Goal: Task Accomplishment & Management: Use online tool/utility

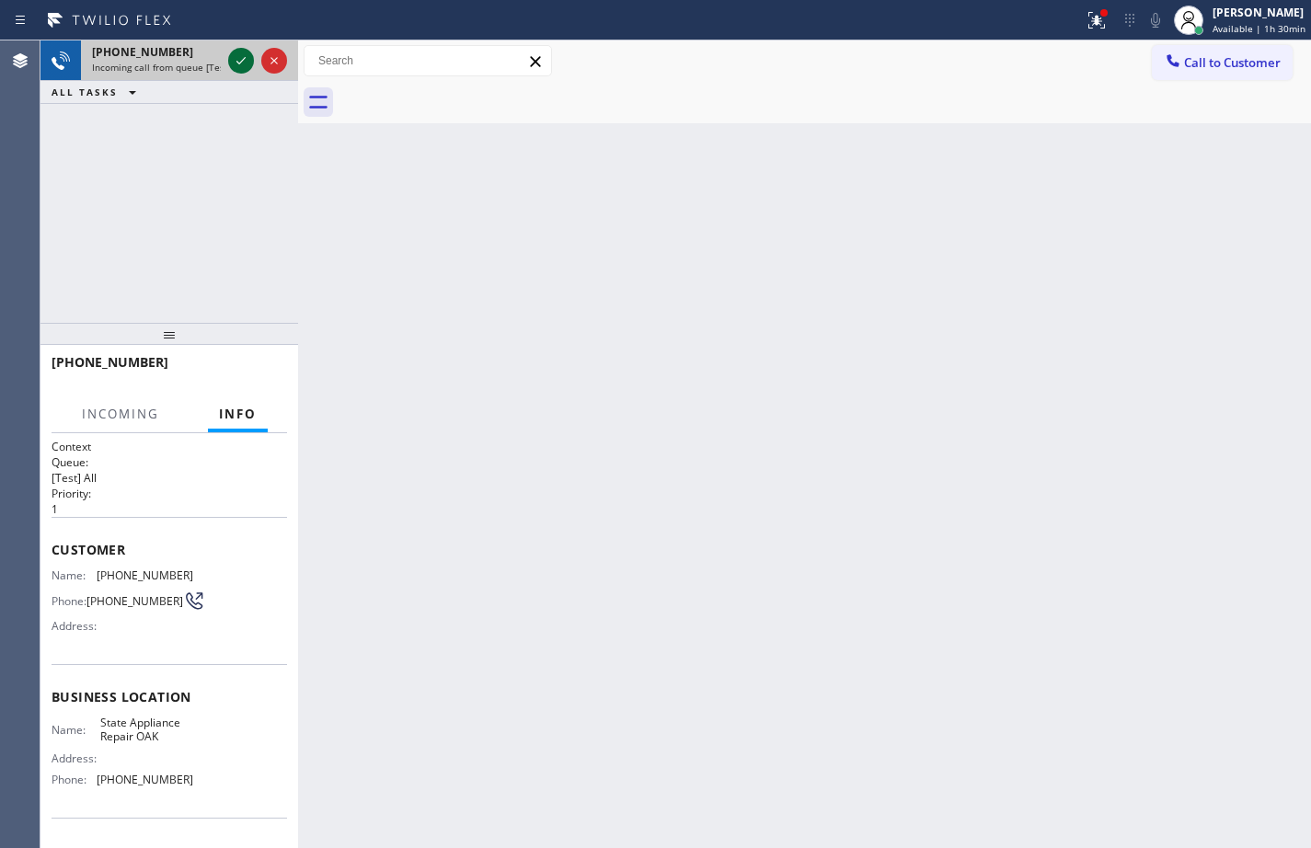
click at [239, 62] on icon at bounding box center [241, 61] width 22 height 22
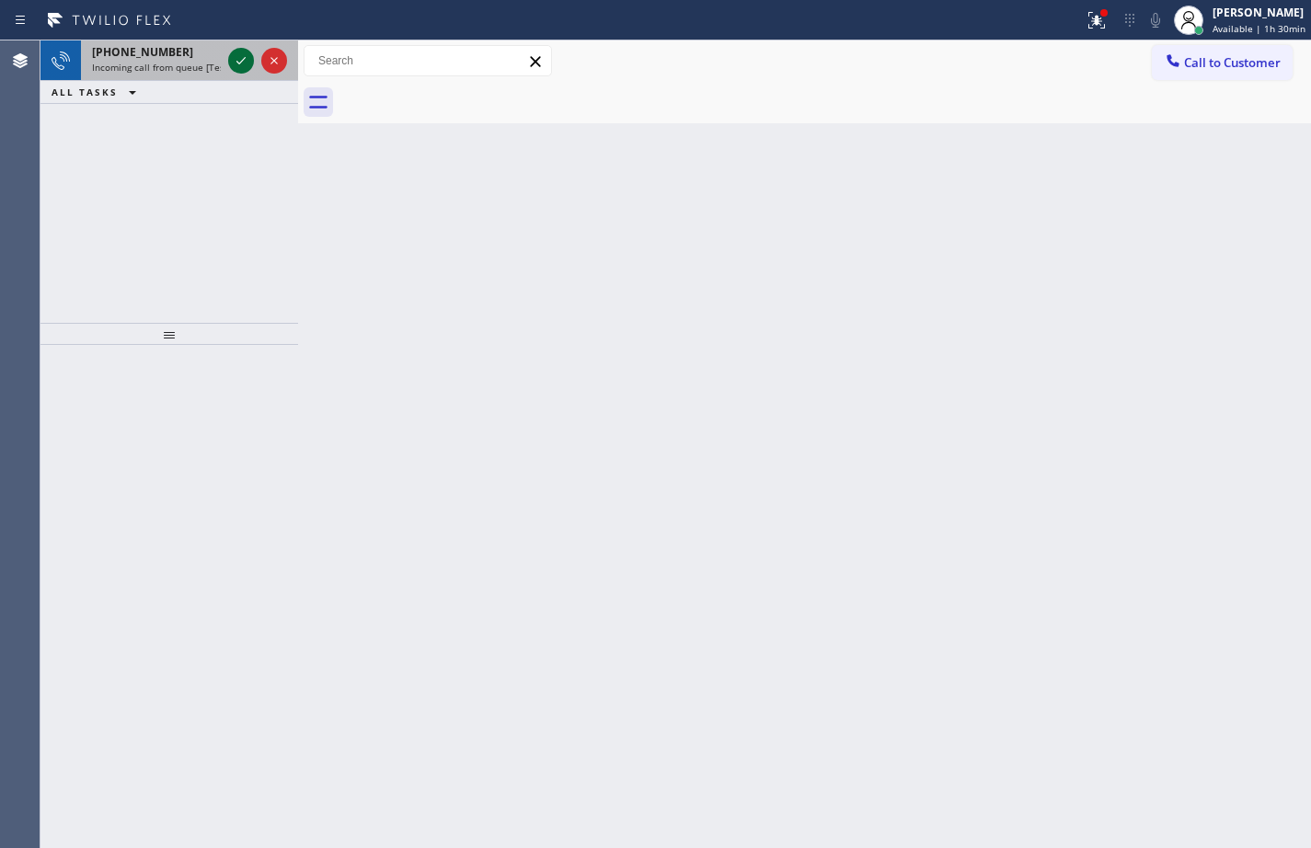
click at [240, 63] on icon at bounding box center [240, 60] width 9 height 7
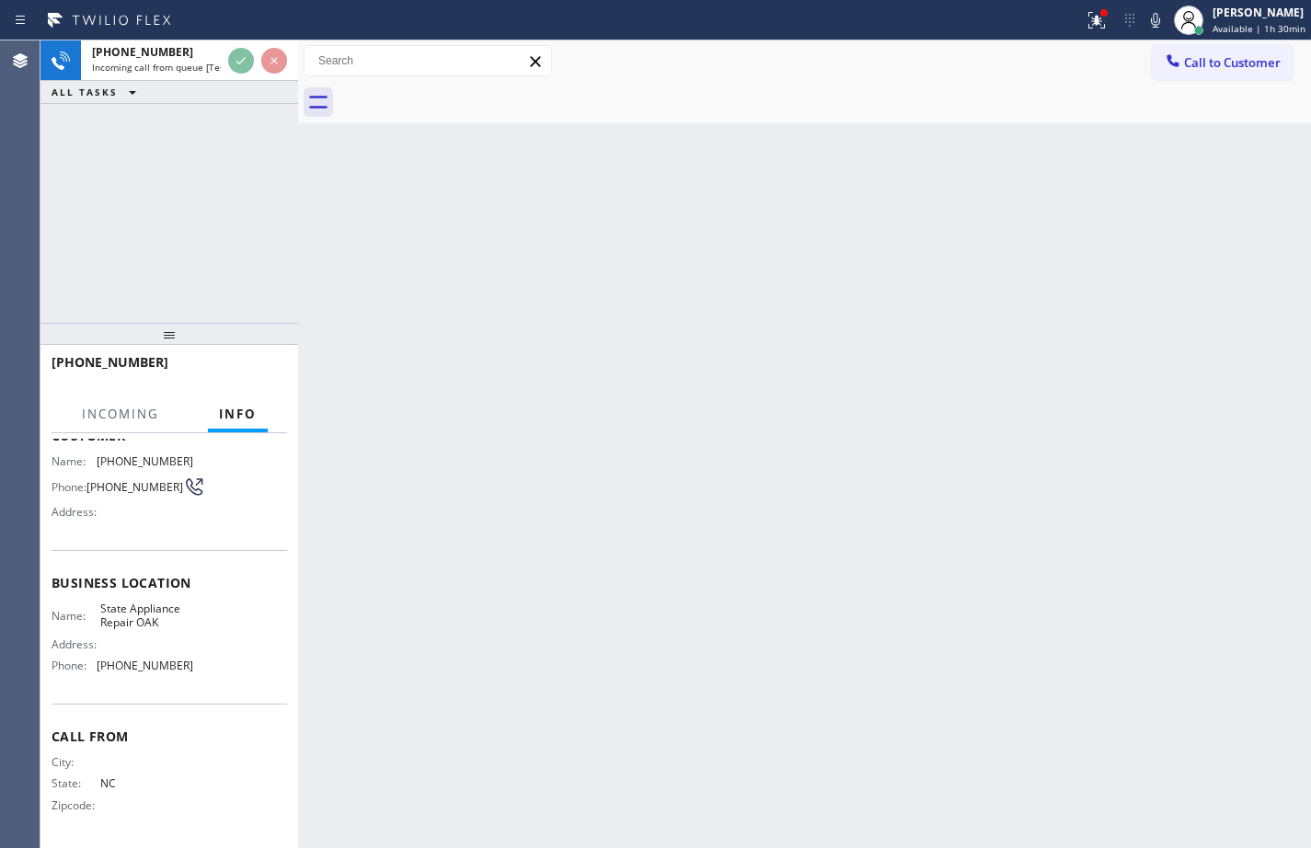
scroll to position [121, 0]
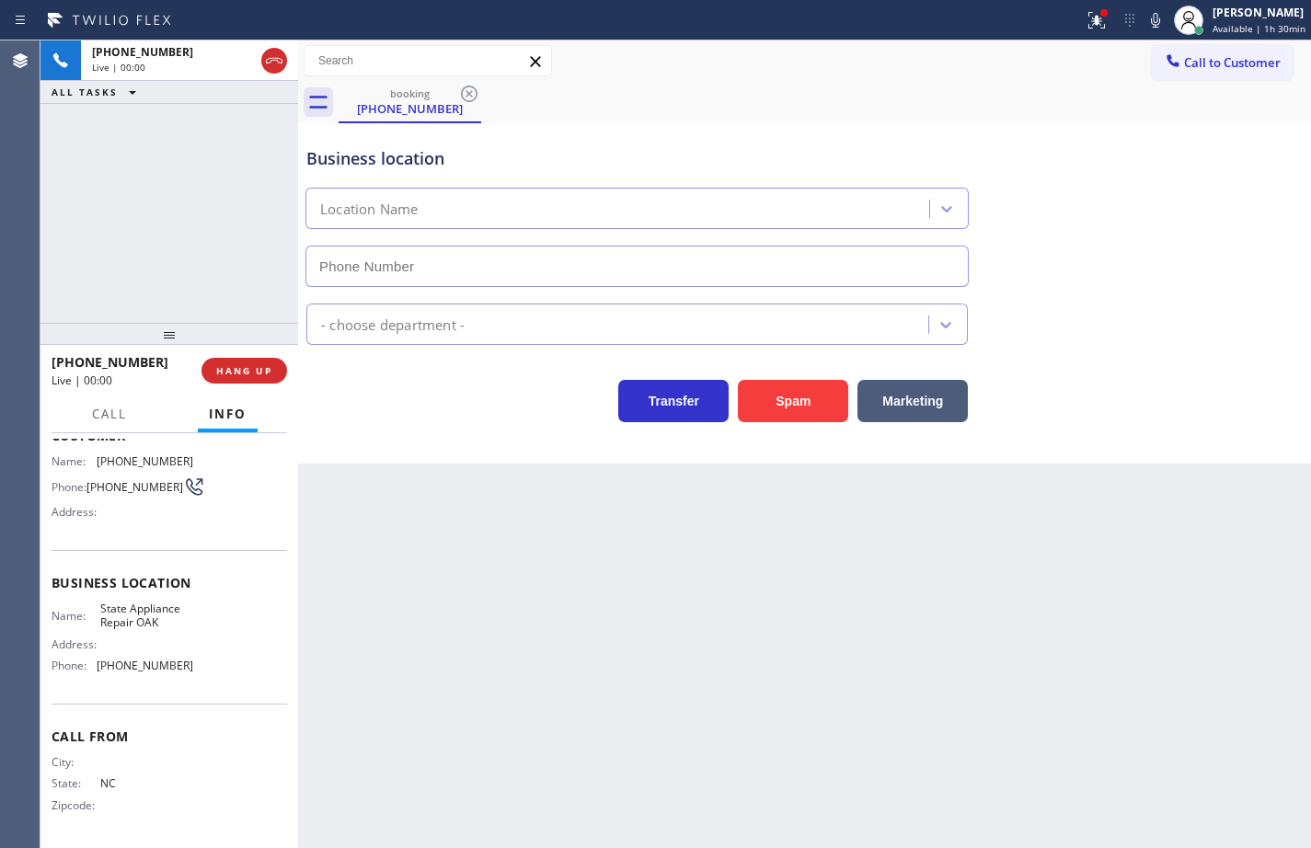
type input "[PHONE_NUMBER]"
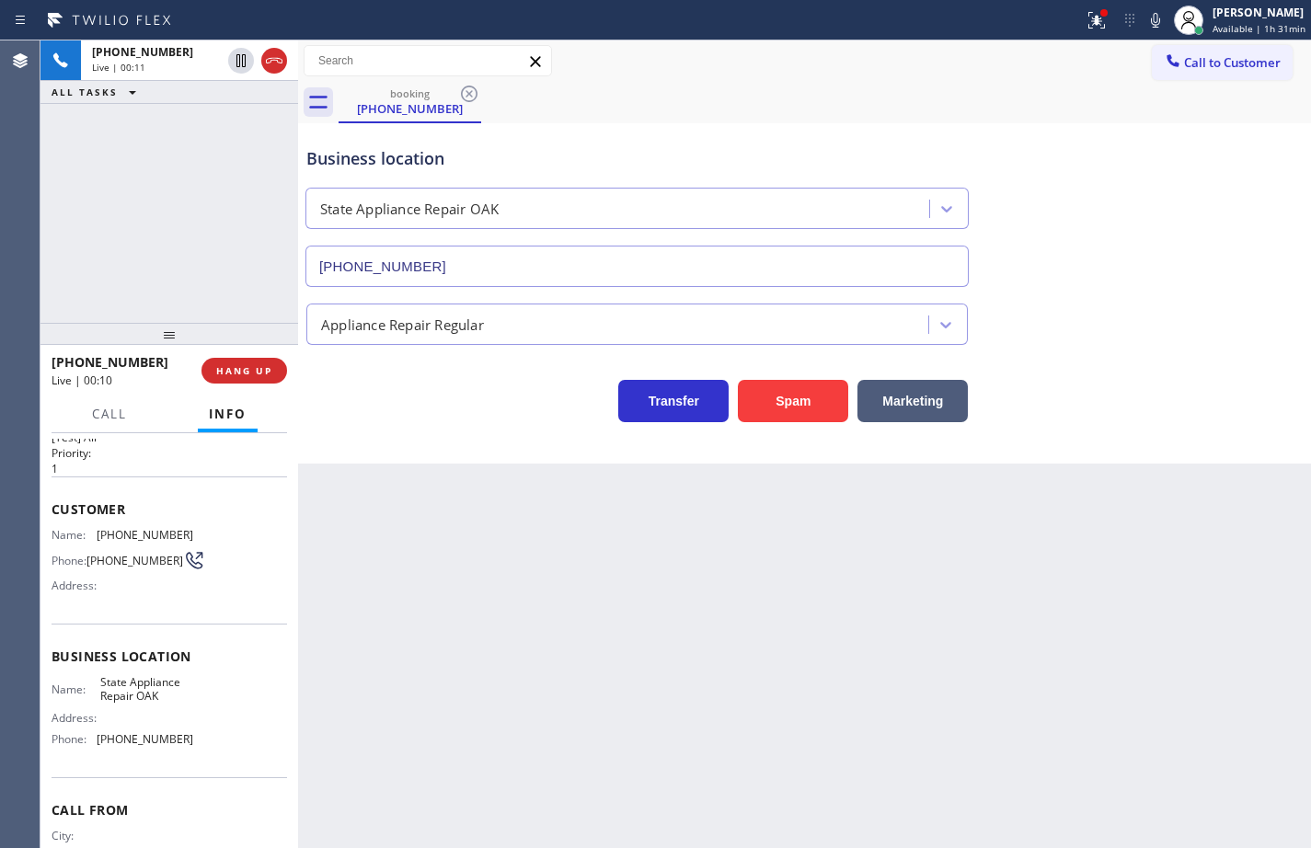
scroll to position [38, 0]
click at [1145, 19] on icon at bounding box center [1156, 20] width 22 height 22
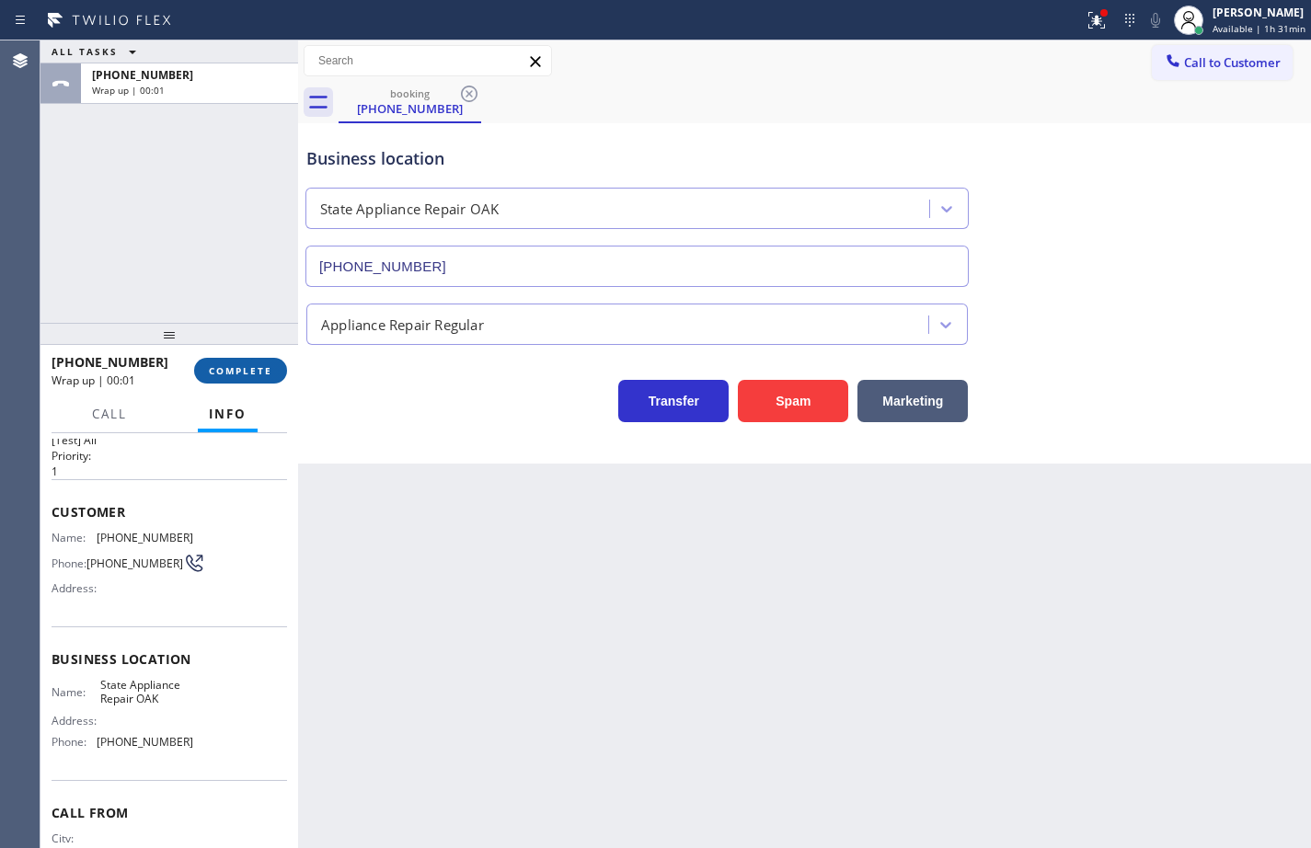
click at [263, 366] on span "COMPLETE" at bounding box center [240, 370] width 63 height 13
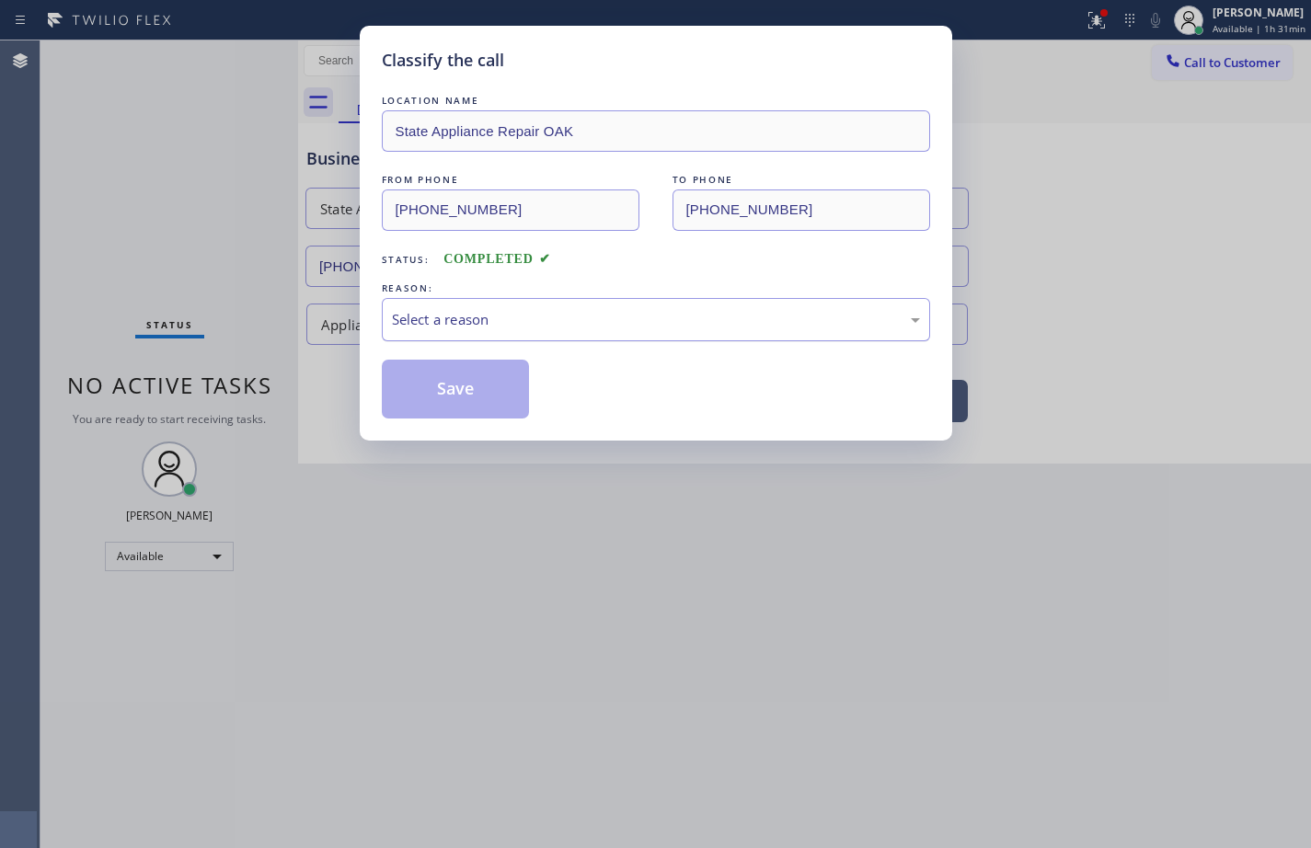
click at [526, 307] on div "Select a reason" at bounding box center [656, 319] width 548 height 43
click at [522, 386] on button "Save" at bounding box center [456, 389] width 148 height 59
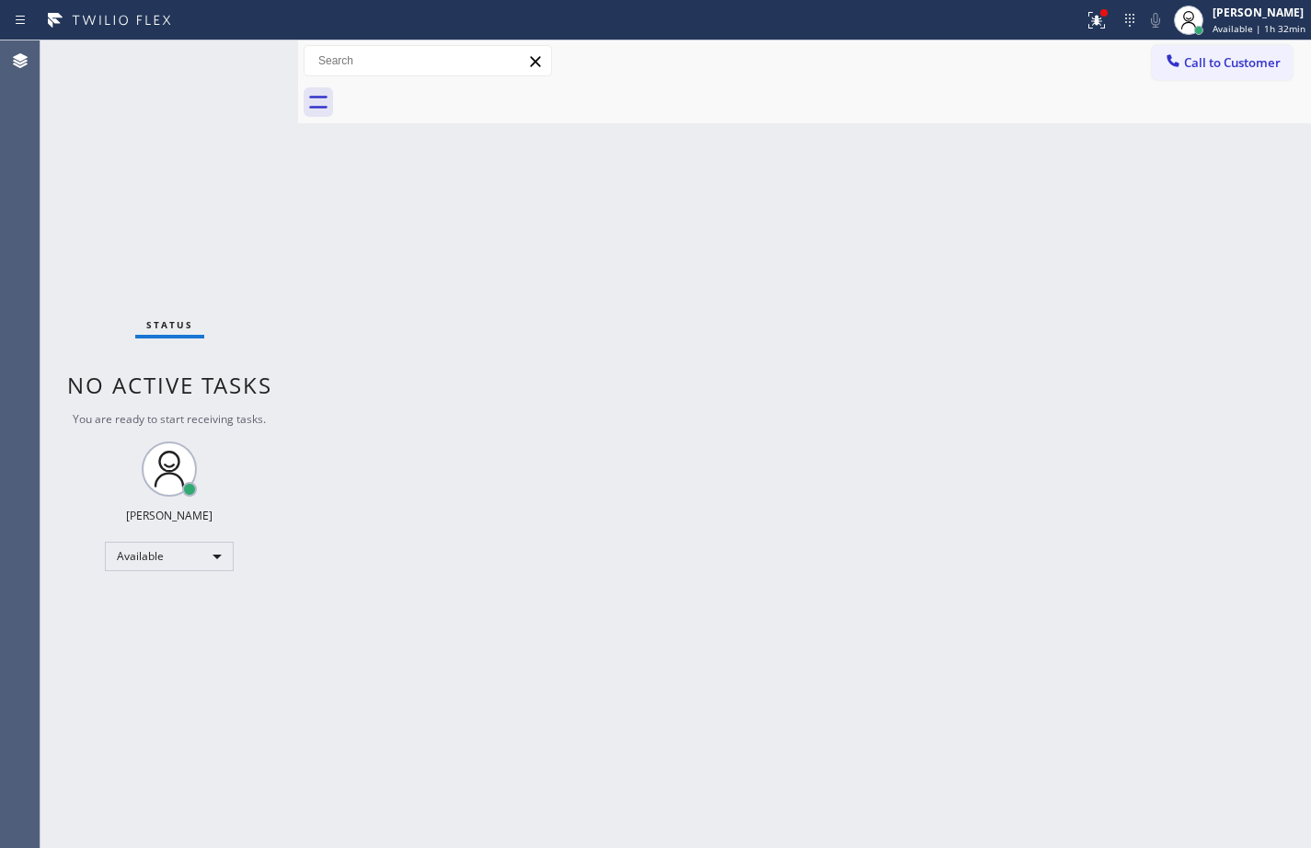
click at [1069, 530] on div "Back to Dashboard Change Sender ID Customers Technicians Select a contact Outbo…" at bounding box center [804, 444] width 1013 height 808
drag, startPoint x: 1246, startPoint y: 30, endPoint x: 1235, endPoint y: 64, distance: 35.8
click at [1246, 30] on span "Available | 1h 33min" at bounding box center [1259, 28] width 93 height 13
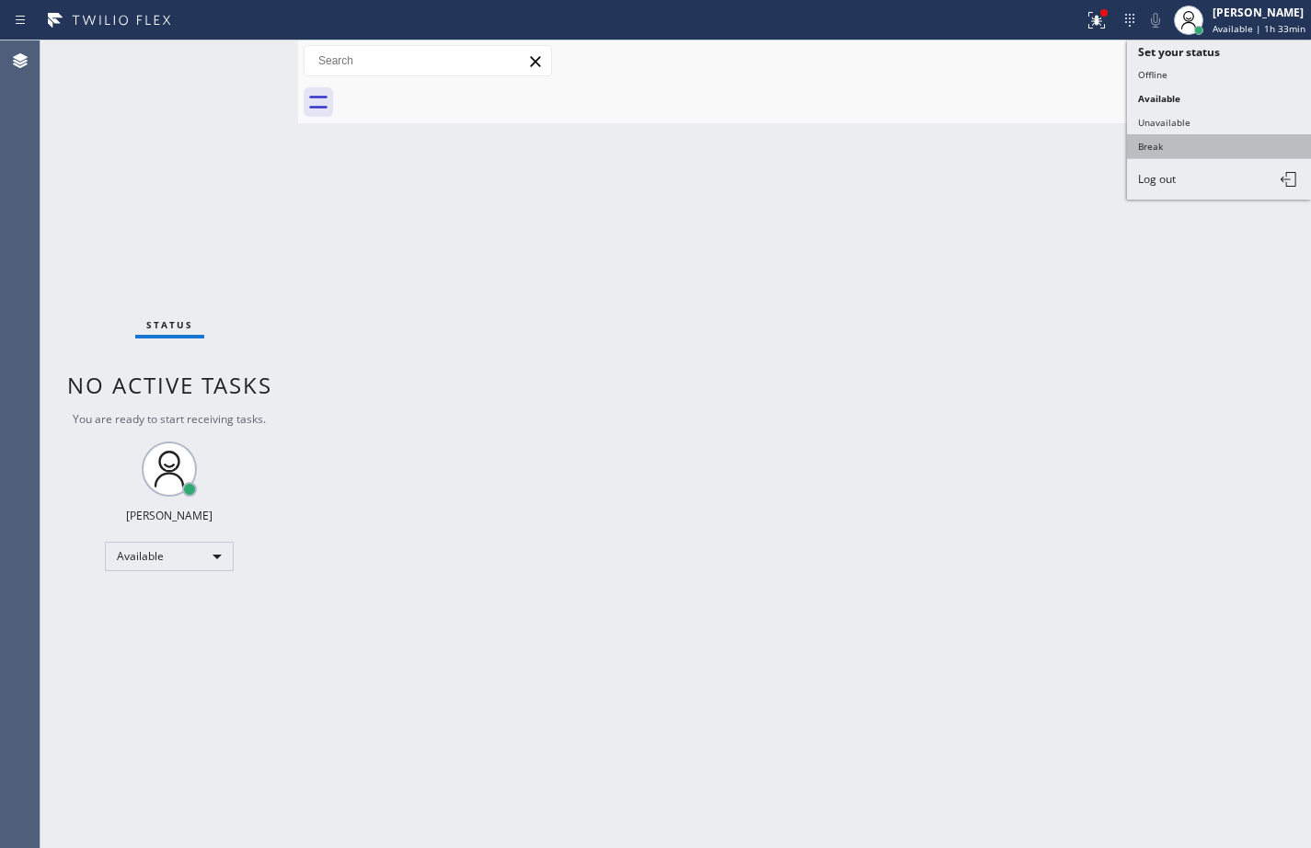
click at [1195, 144] on button "Break" at bounding box center [1219, 146] width 184 height 24
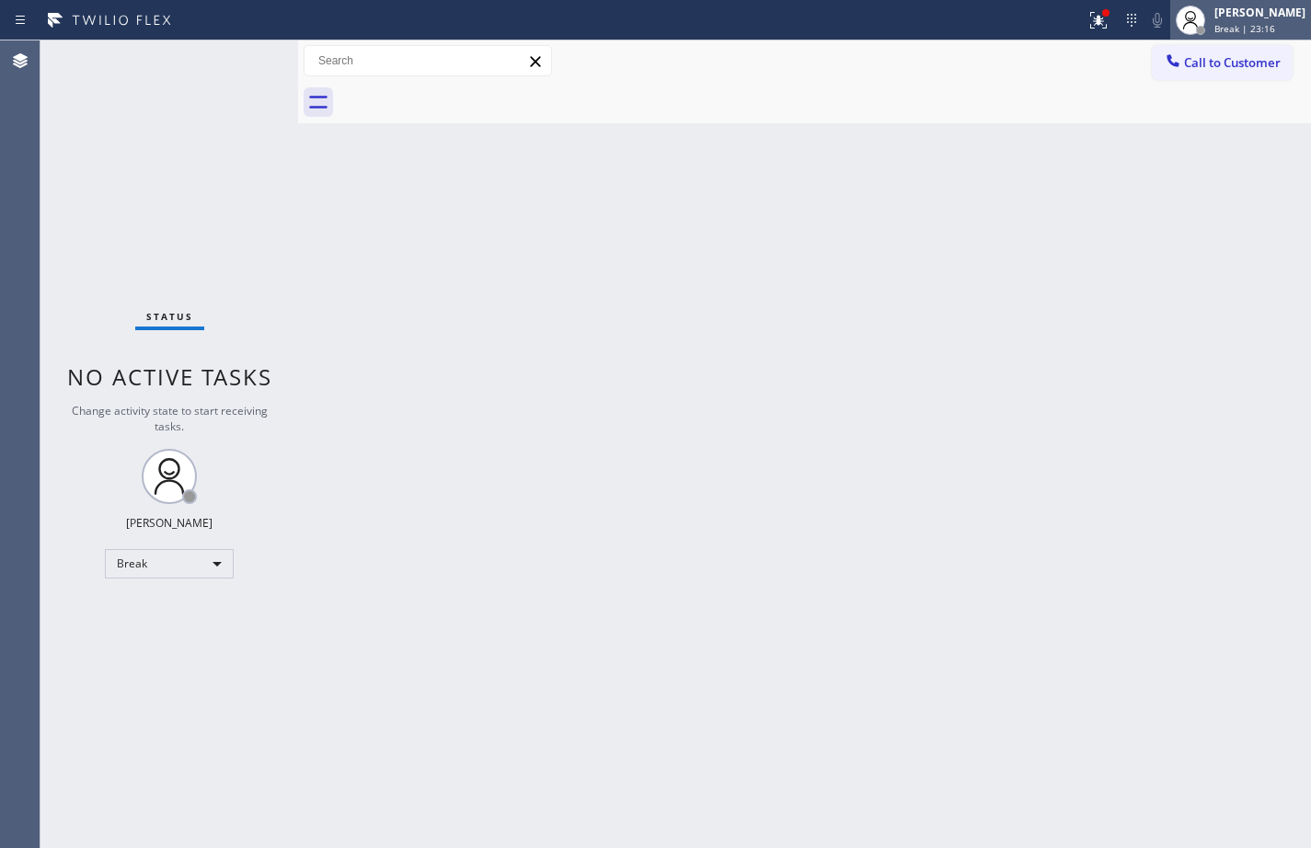
click at [1255, 18] on div "[PERSON_NAME]" at bounding box center [1260, 13] width 91 height 16
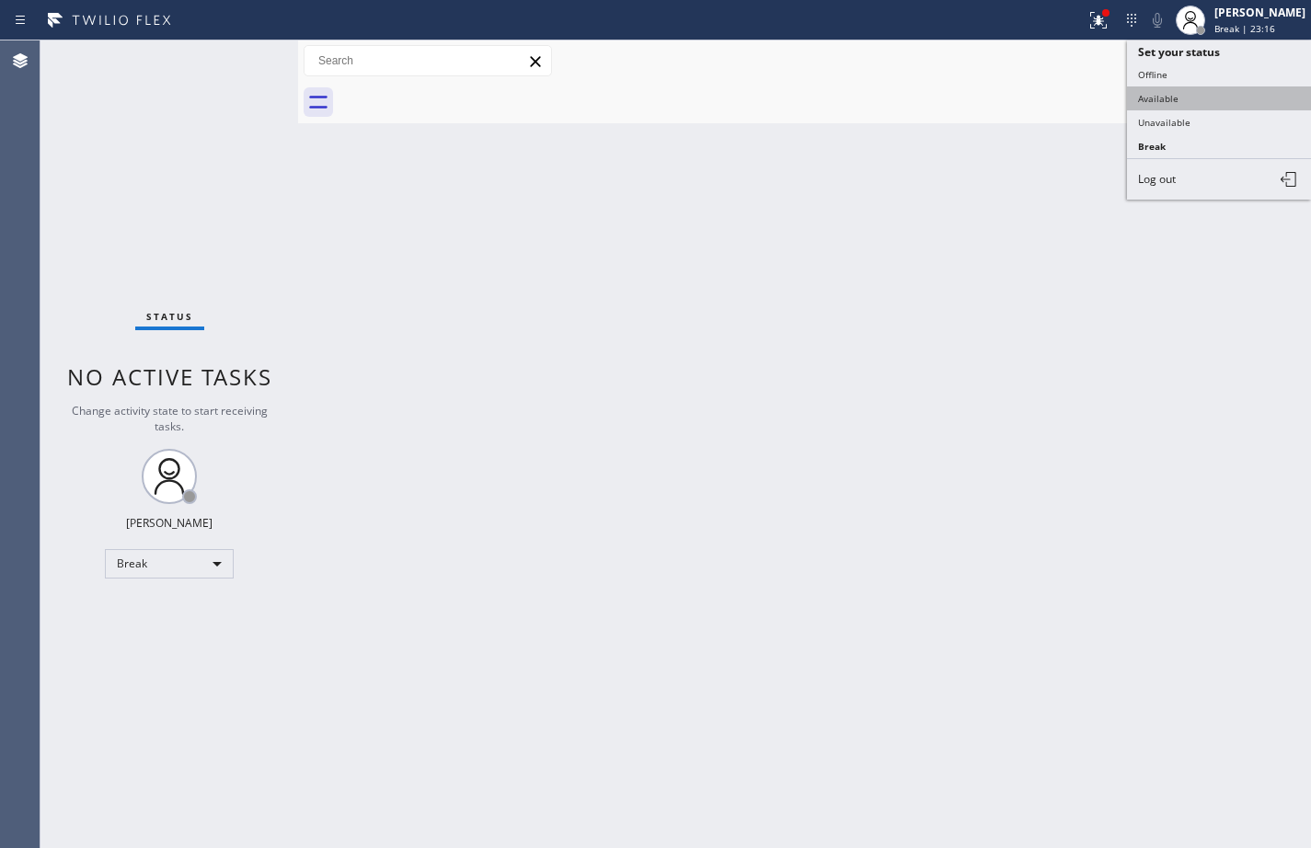
click at [1179, 100] on button "Available" at bounding box center [1219, 98] width 184 height 24
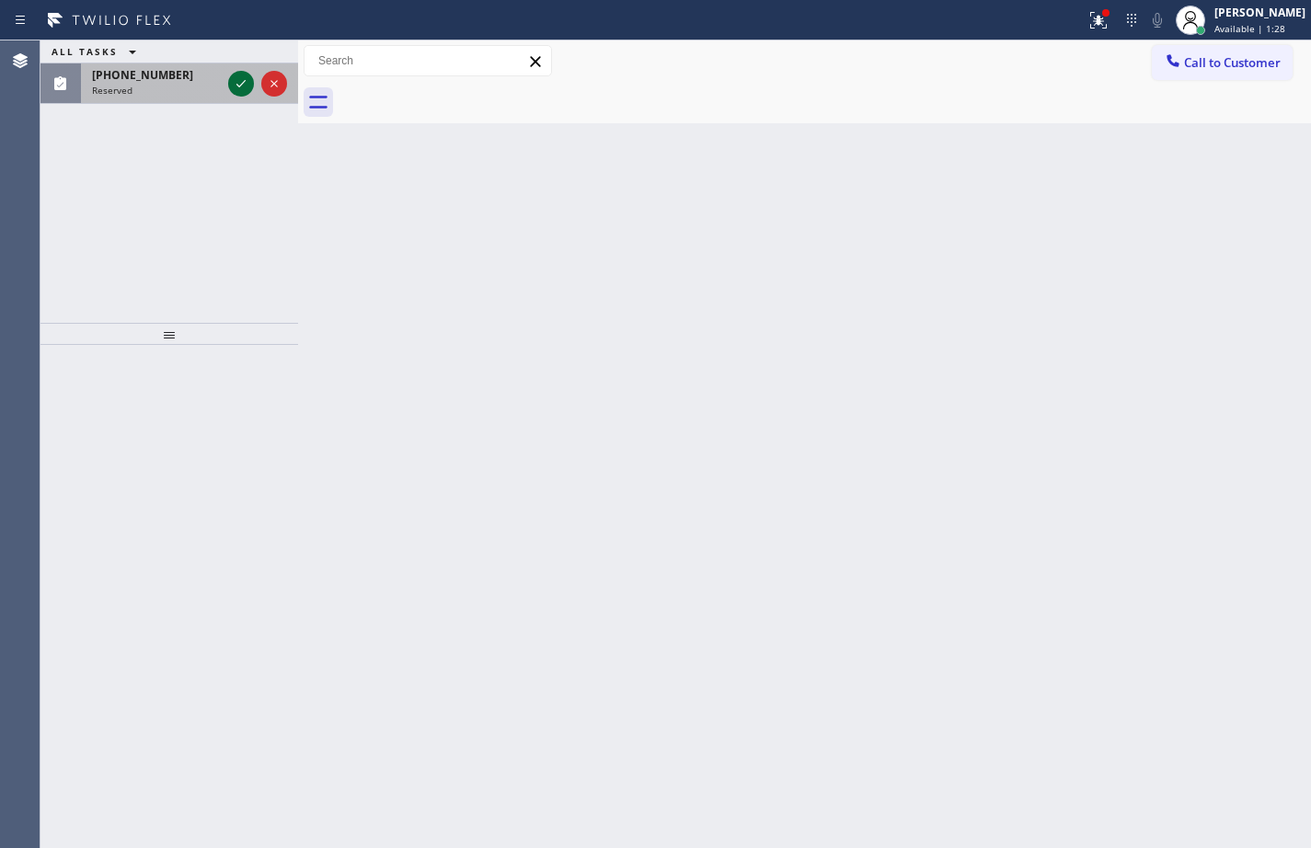
click at [245, 80] on icon at bounding box center [241, 84] width 22 height 22
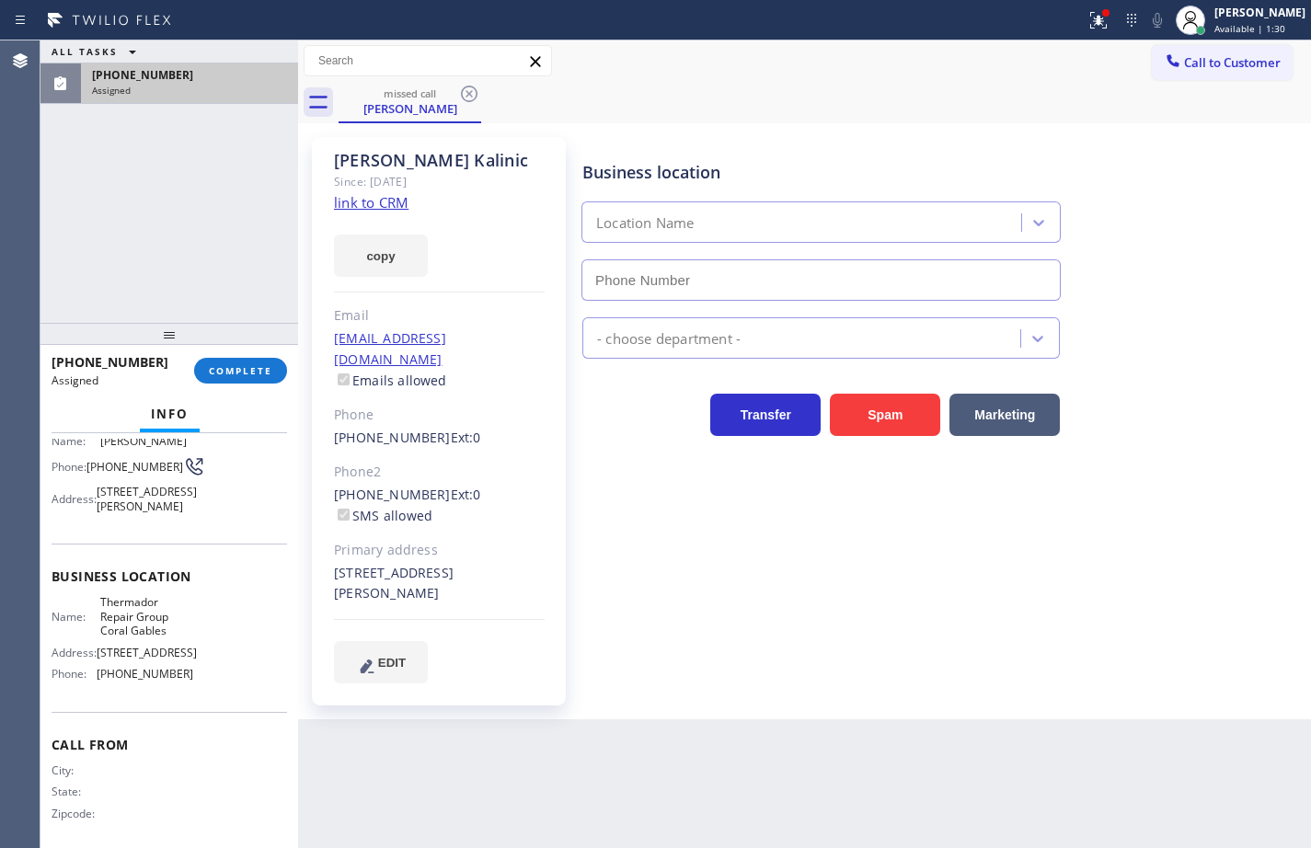
scroll to position [222, 0]
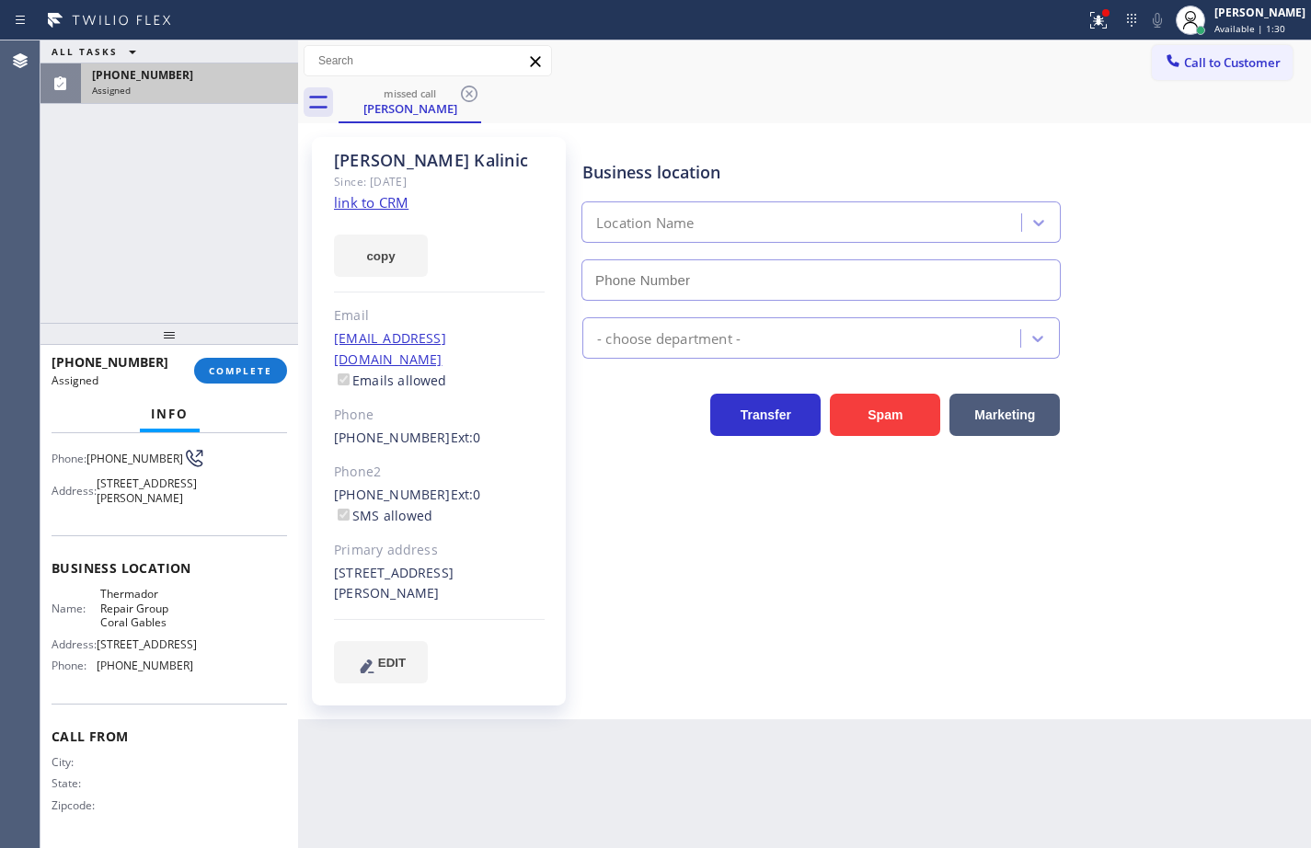
type input "[PHONE_NUMBER]"
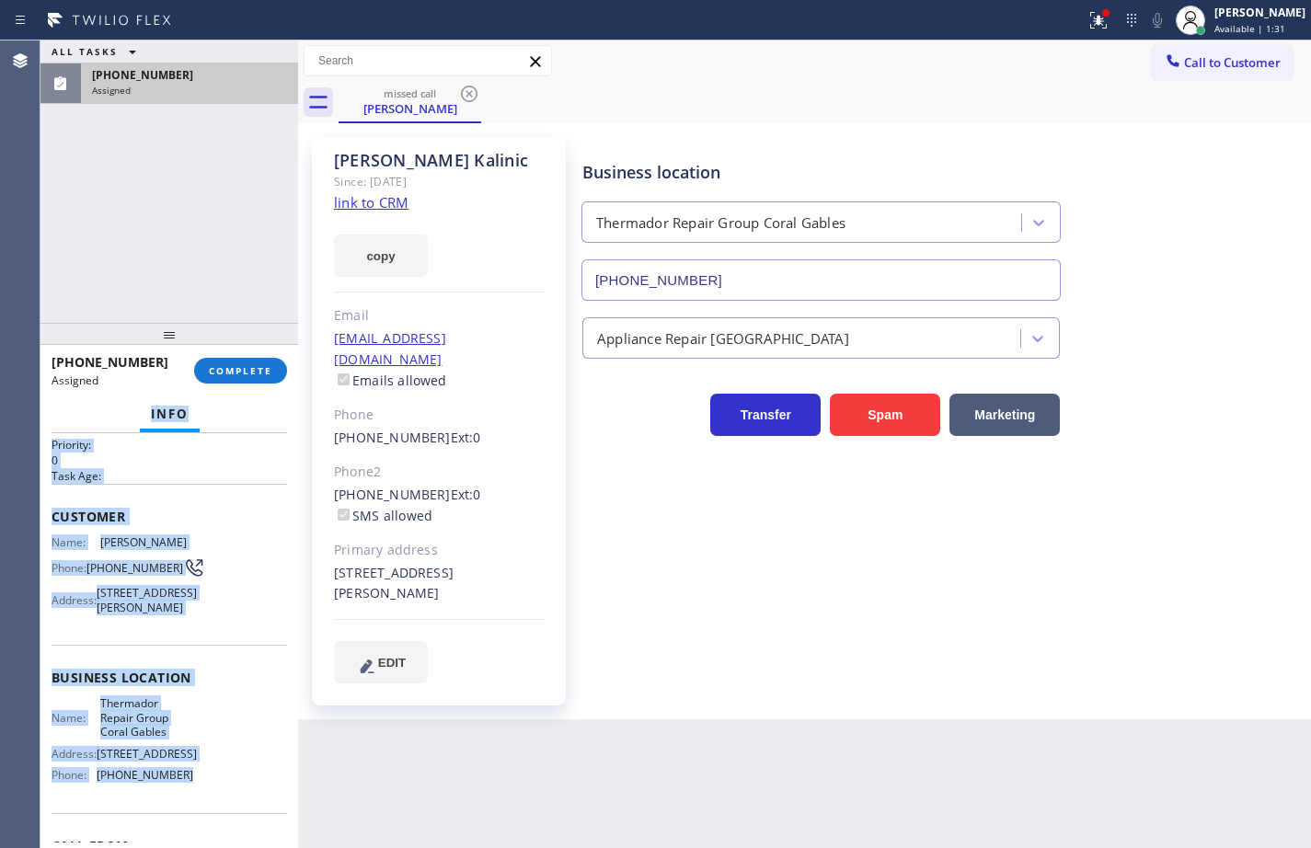
scroll to position [0, 0]
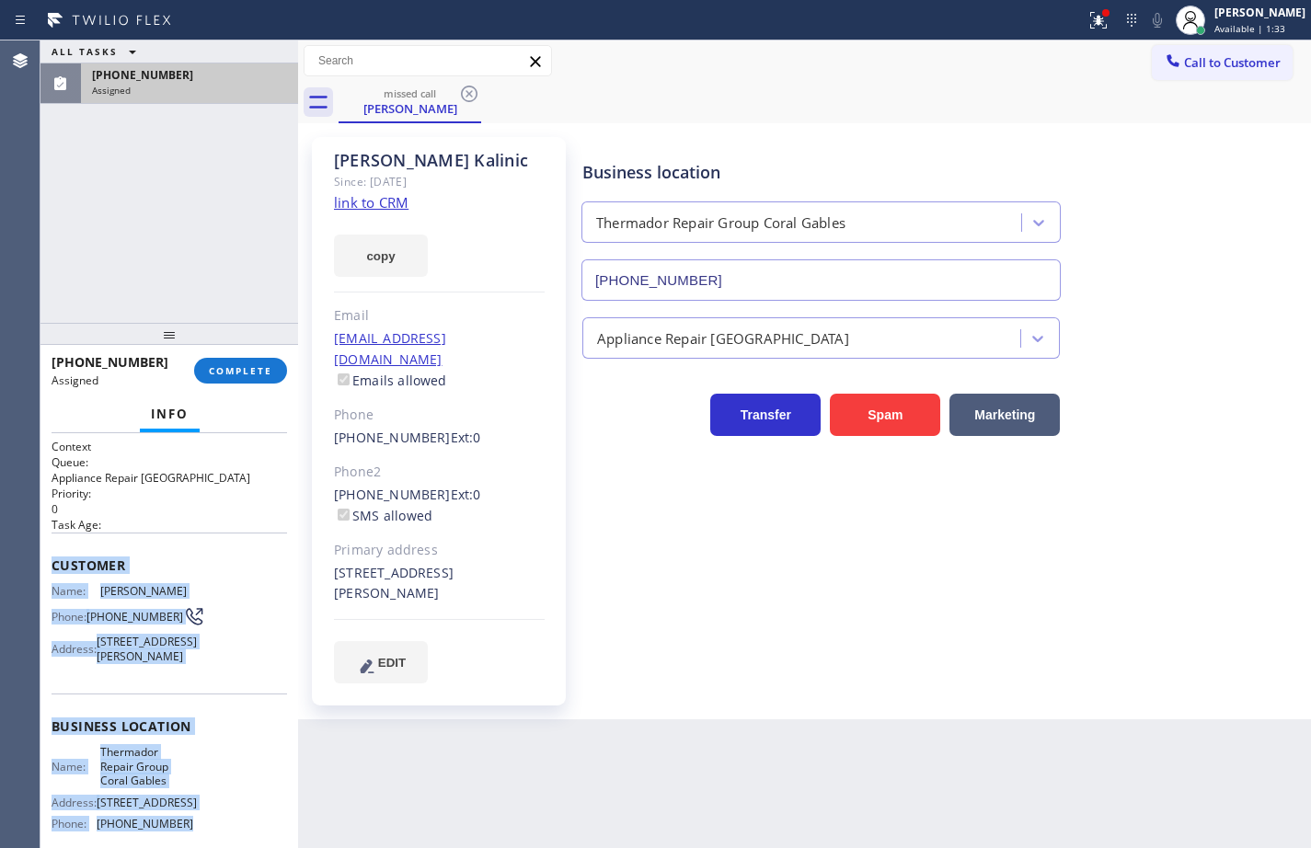
drag, startPoint x: 185, startPoint y: 679, endPoint x: 52, endPoint y: 543, distance: 190.6
click at [52, 543] on div "Context Queue: Appliance Repair High End Priority: 0 Task Age: Customer Name: […" at bounding box center [170, 720] width 236 height 562
copy div "Customer Name: [PERSON_NAME] Phone: [PHONE_NUMBER] Address: [STREET_ADDRESS][PE…"
click at [387, 203] on link "link to CRM" at bounding box center [371, 202] width 75 height 18
drag, startPoint x: 389, startPoint y: 259, endPoint x: 570, endPoint y: 226, distance: 184.3
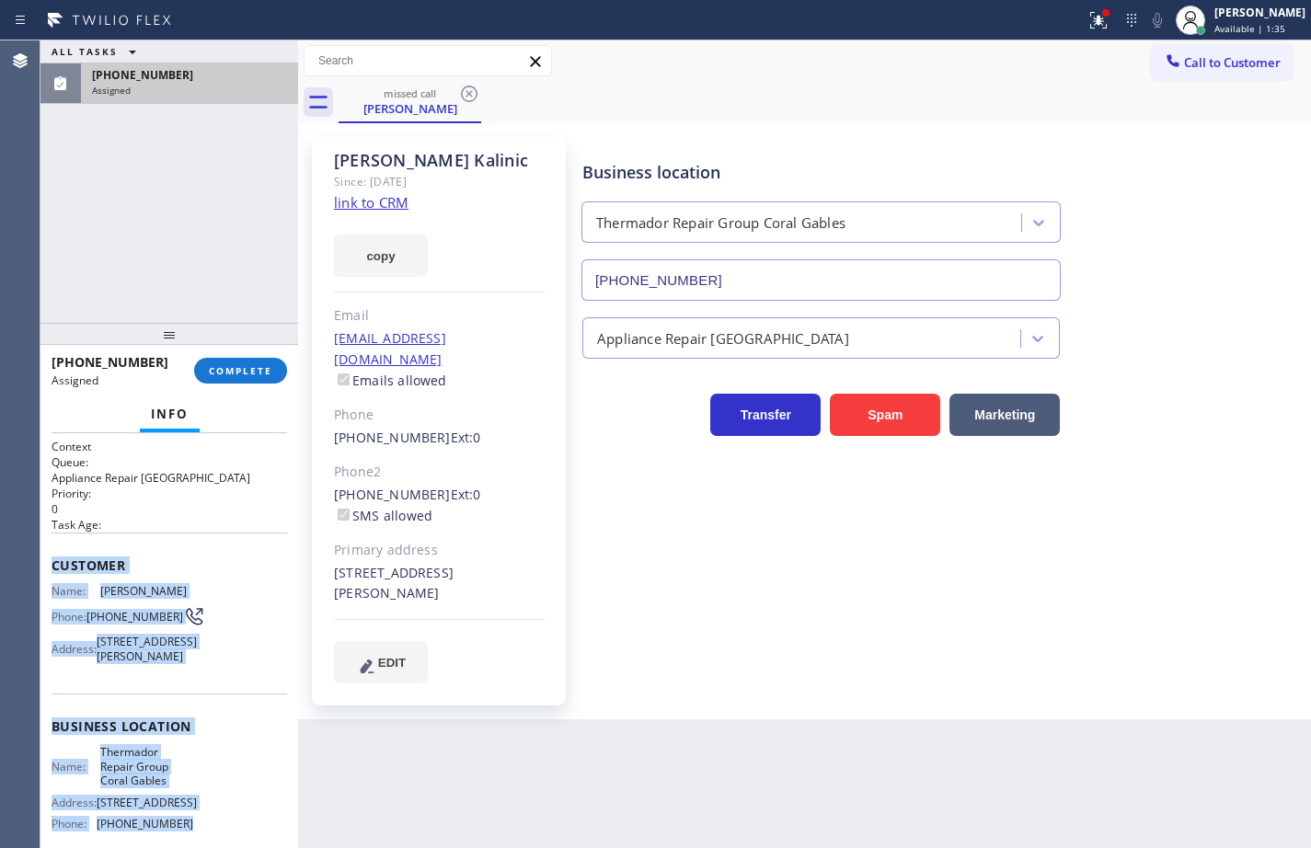
click at [389, 259] on button "copy" at bounding box center [381, 256] width 94 height 42
click at [266, 367] on span "COMPLETE" at bounding box center [240, 370] width 63 height 13
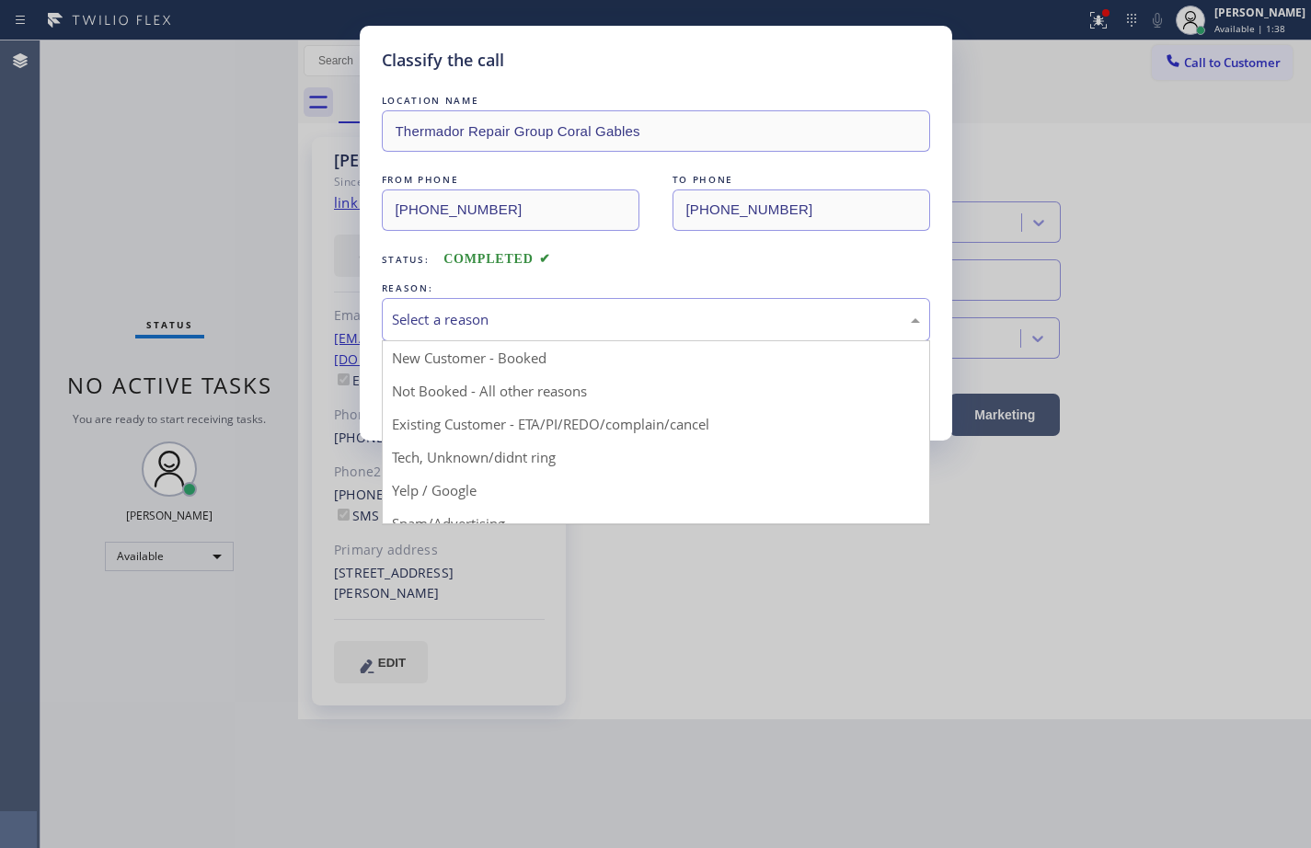
click at [600, 327] on div "Select a reason" at bounding box center [656, 319] width 528 height 21
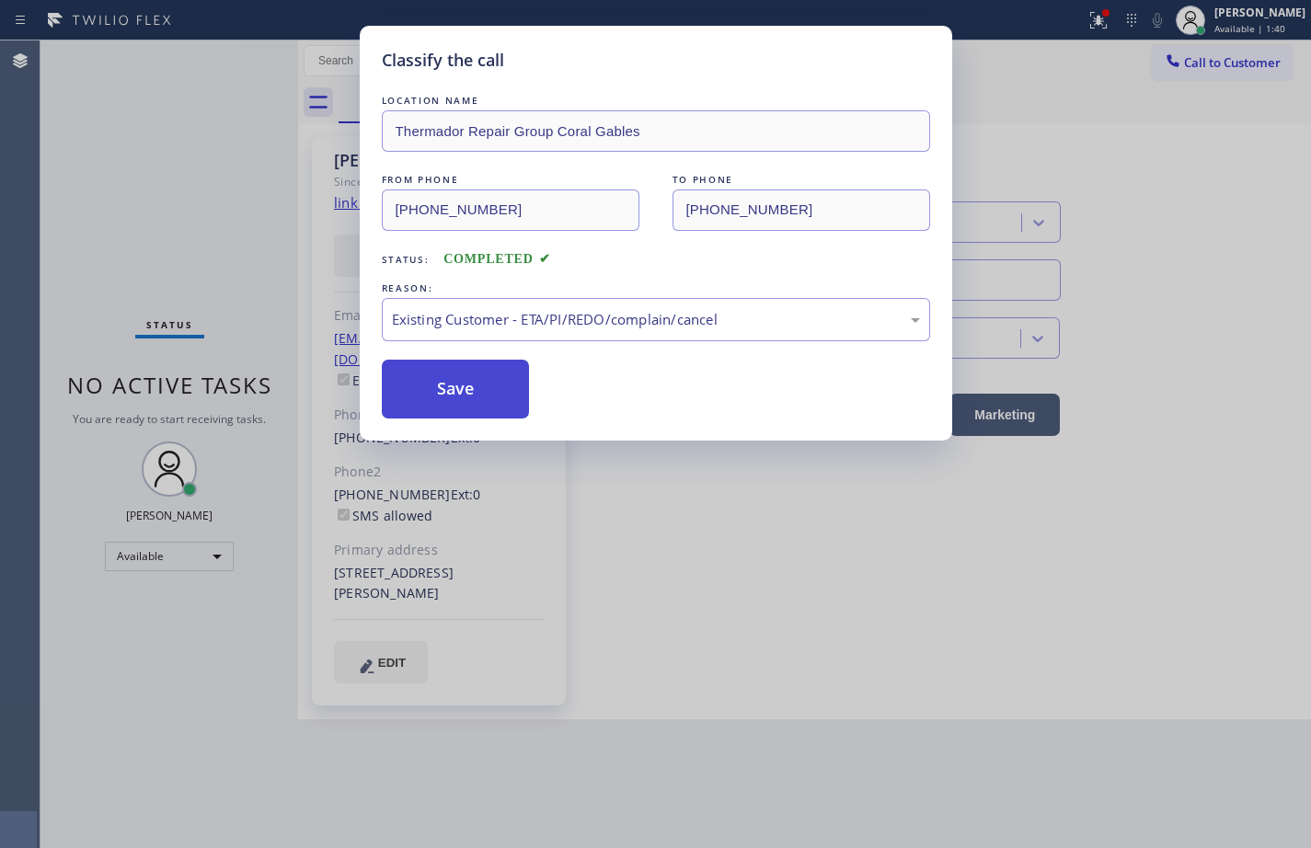
click at [499, 394] on button "Save" at bounding box center [456, 389] width 148 height 59
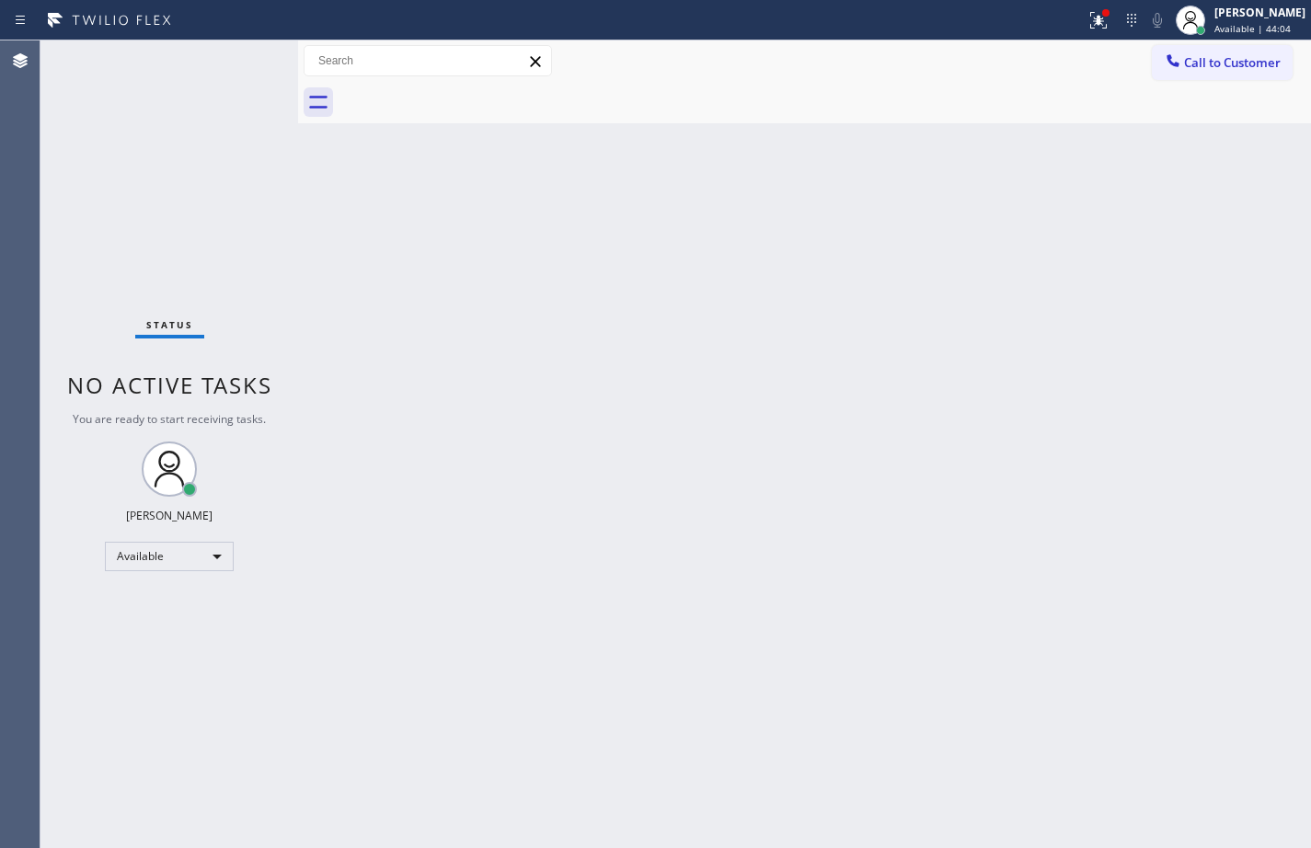
click at [1281, 462] on div "Back to Dashboard Change Sender ID Customers Technicians Select a contact Outbo…" at bounding box center [804, 444] width 1013 height 808
click at [1273, 21] on div "[PERSON_NAME] Available | 44:11" at bounding box center [1261, 20] width 100 height 32
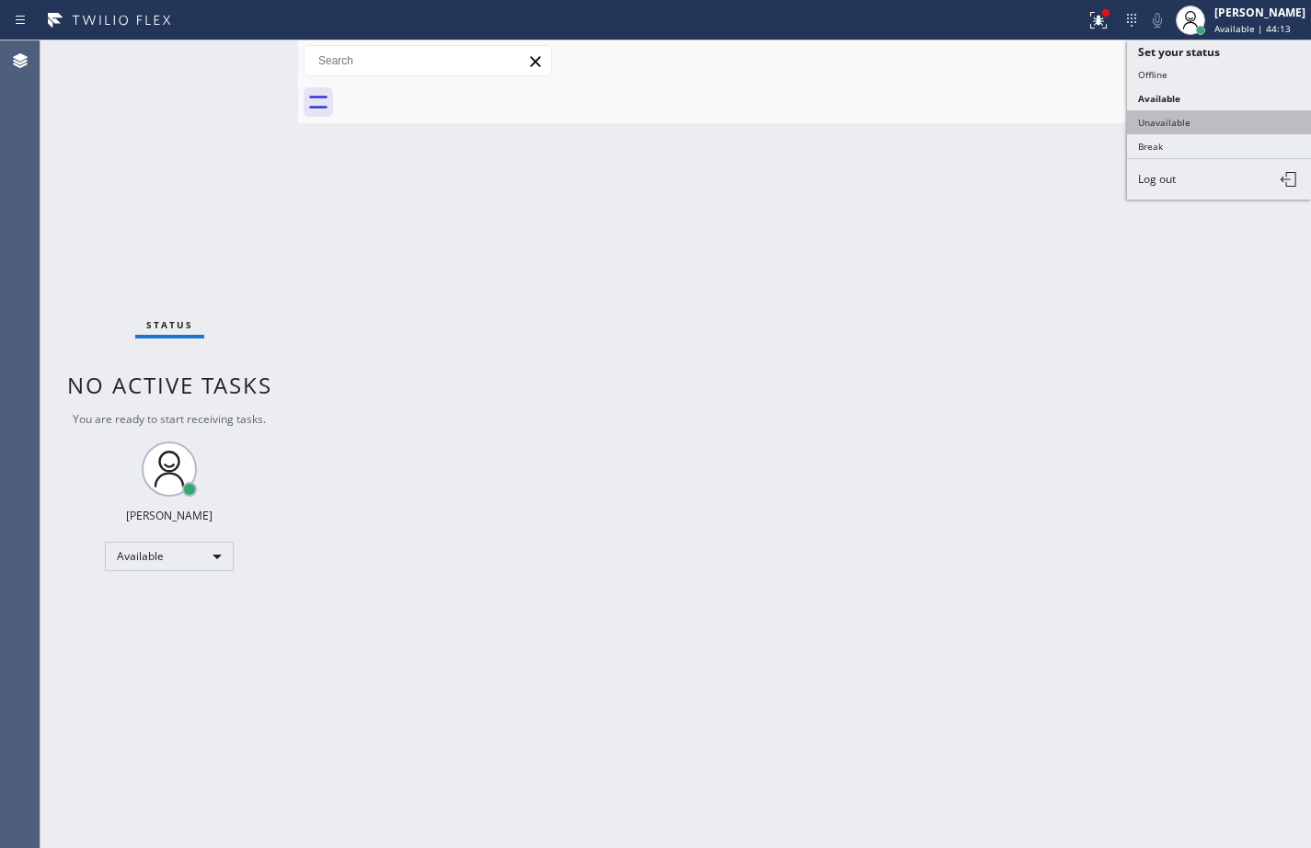
click at [1190, 114] on button "Unavailable" at bounding box center [1219, 122] width 184 height 24
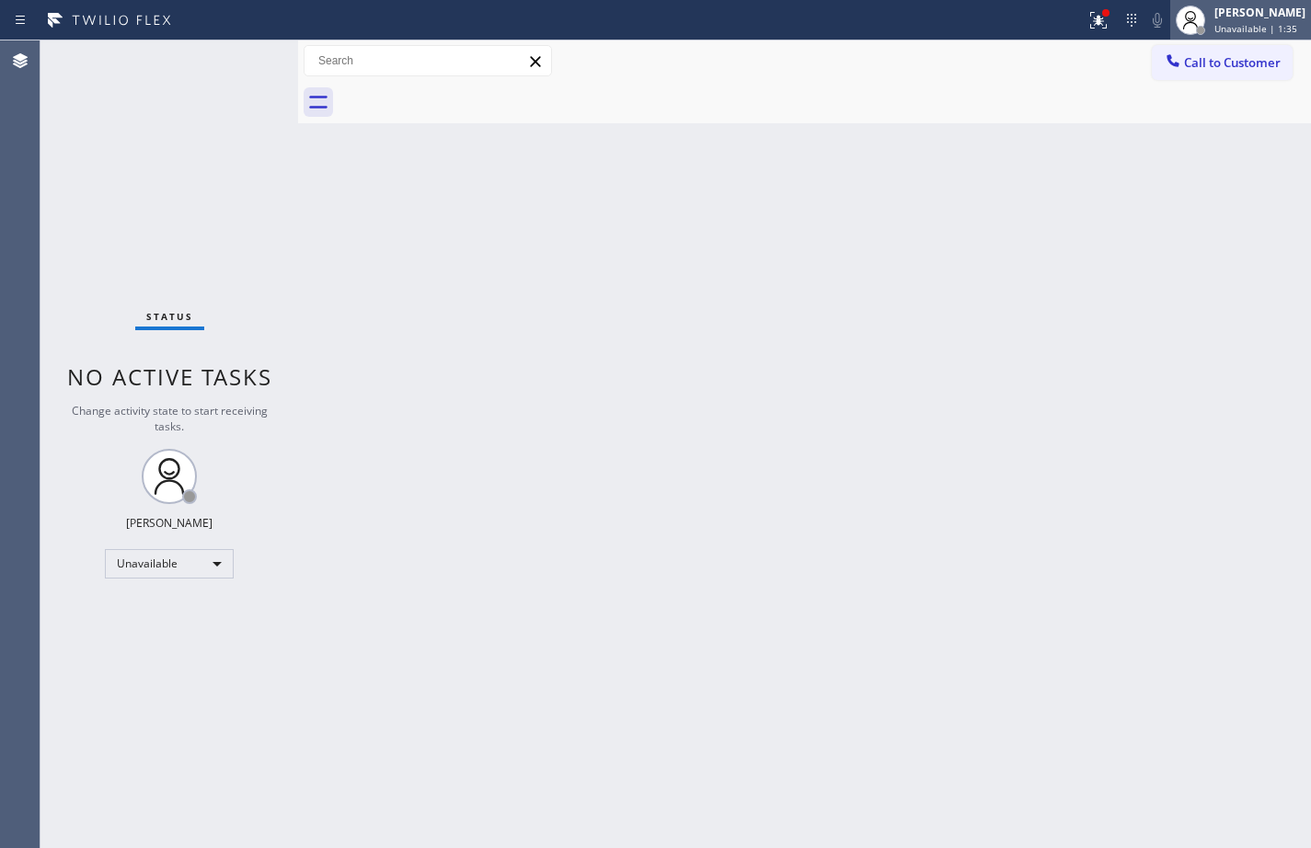
click at [1235, 36] on div "[PERSON_NAME] Unavailable | 1:35" at bounding box center [1240, 20] width 141 height 40
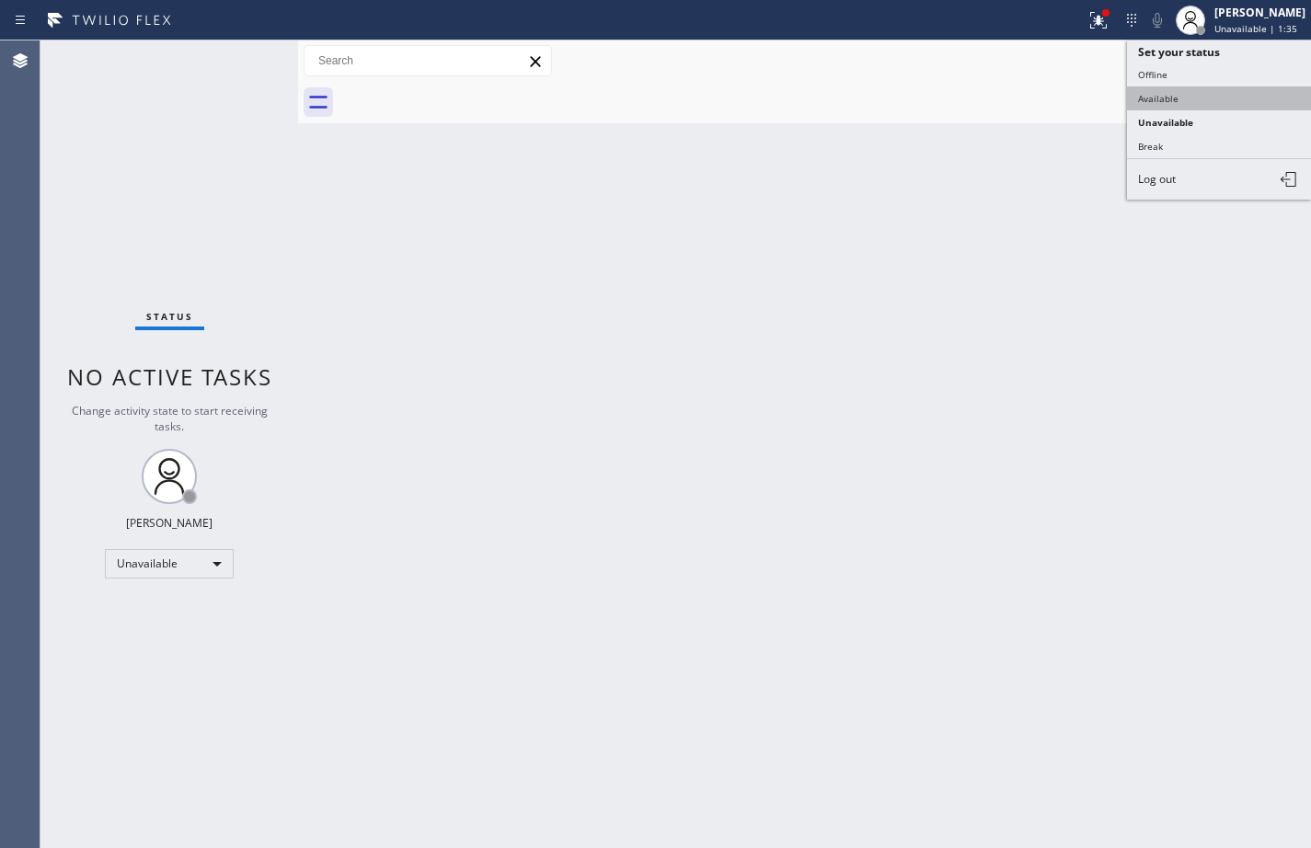
click at [1201, 105] on button "Available" at bounding box center [1219, 98] width 184 height 24
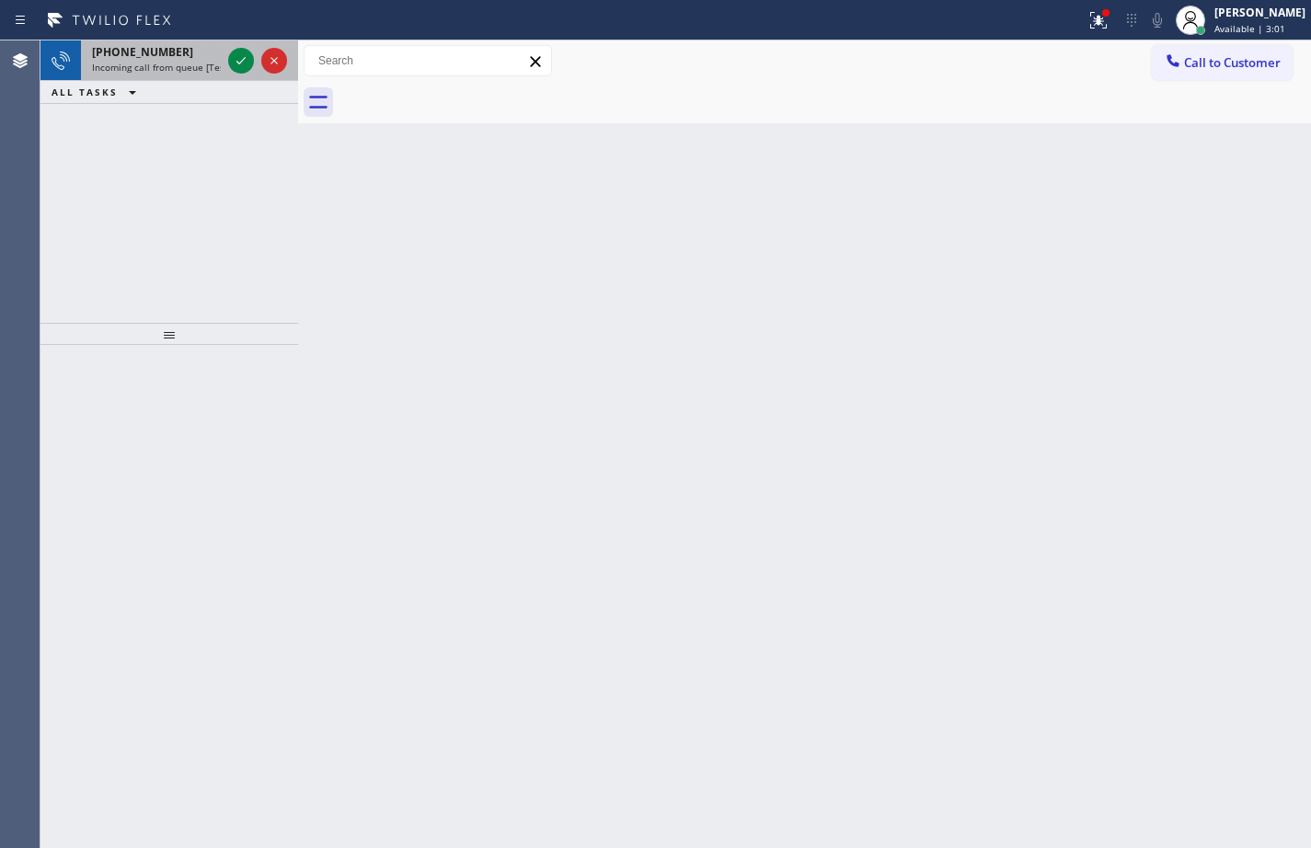
click at [202, 60] on div "[PHONE_NUMBER] Incoming call from queue [Test] All" at bounding box center [153, 60] width 144 height 40
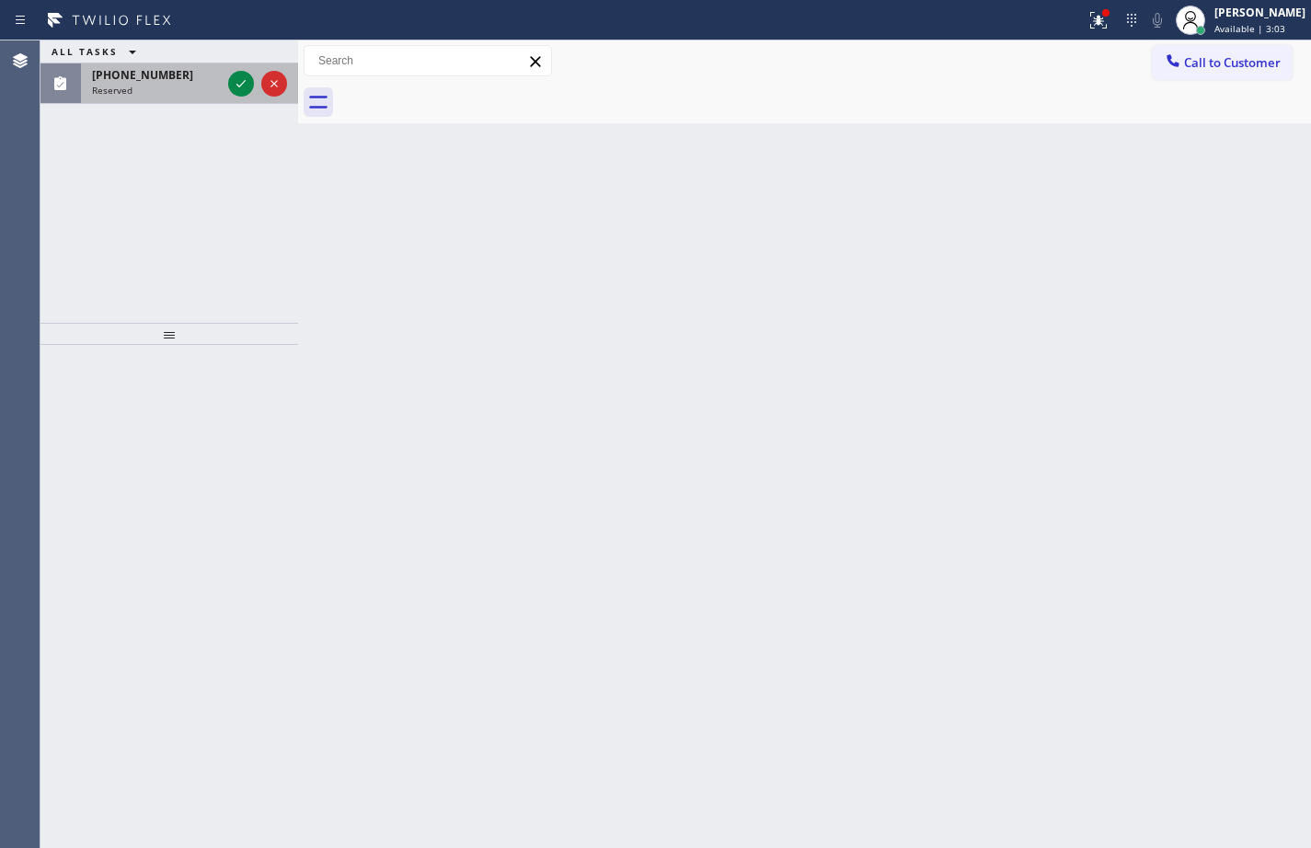
click at [152, 98] on div "[PHONE_NUMBER] Reserved" at bounding box center [153, 83] width 144 height 40
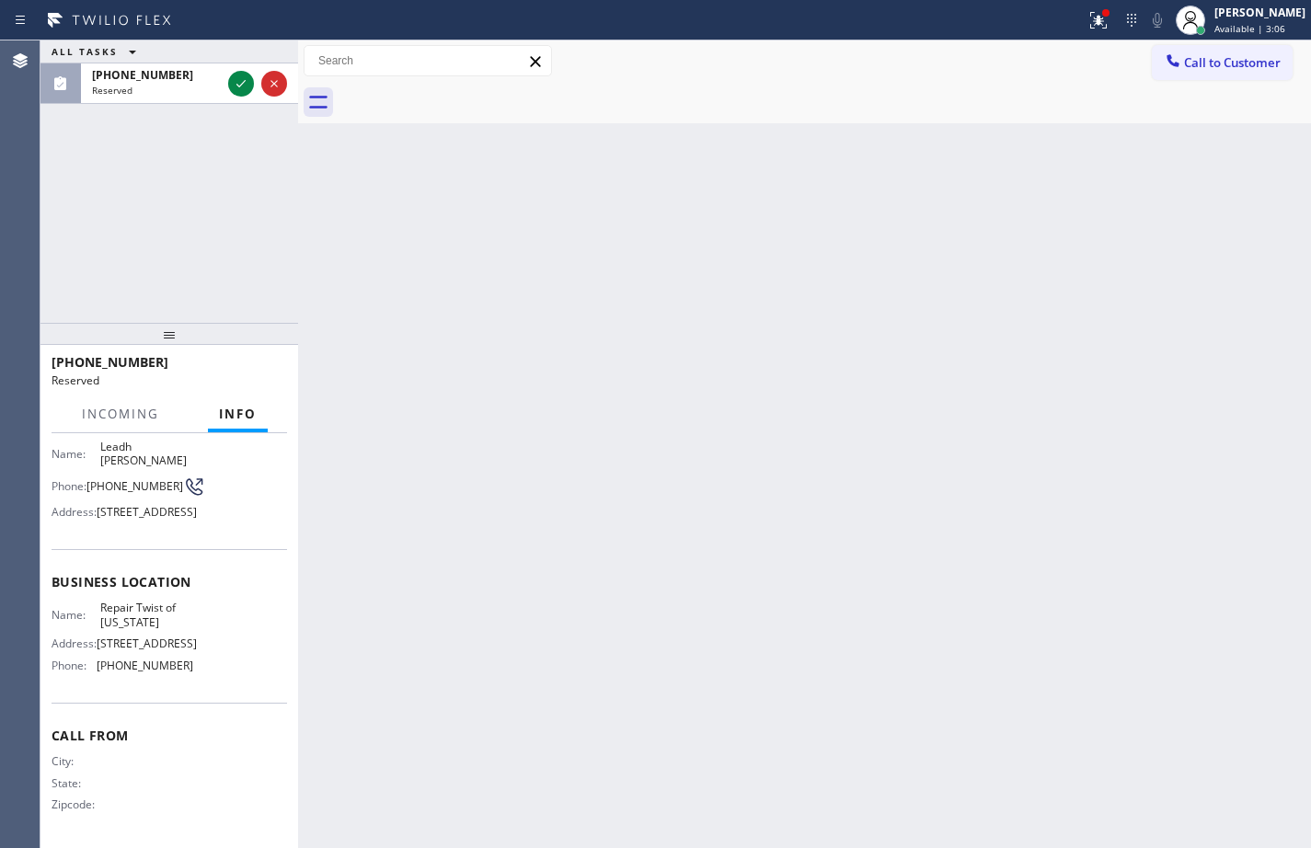
scroll to position [92, 0]
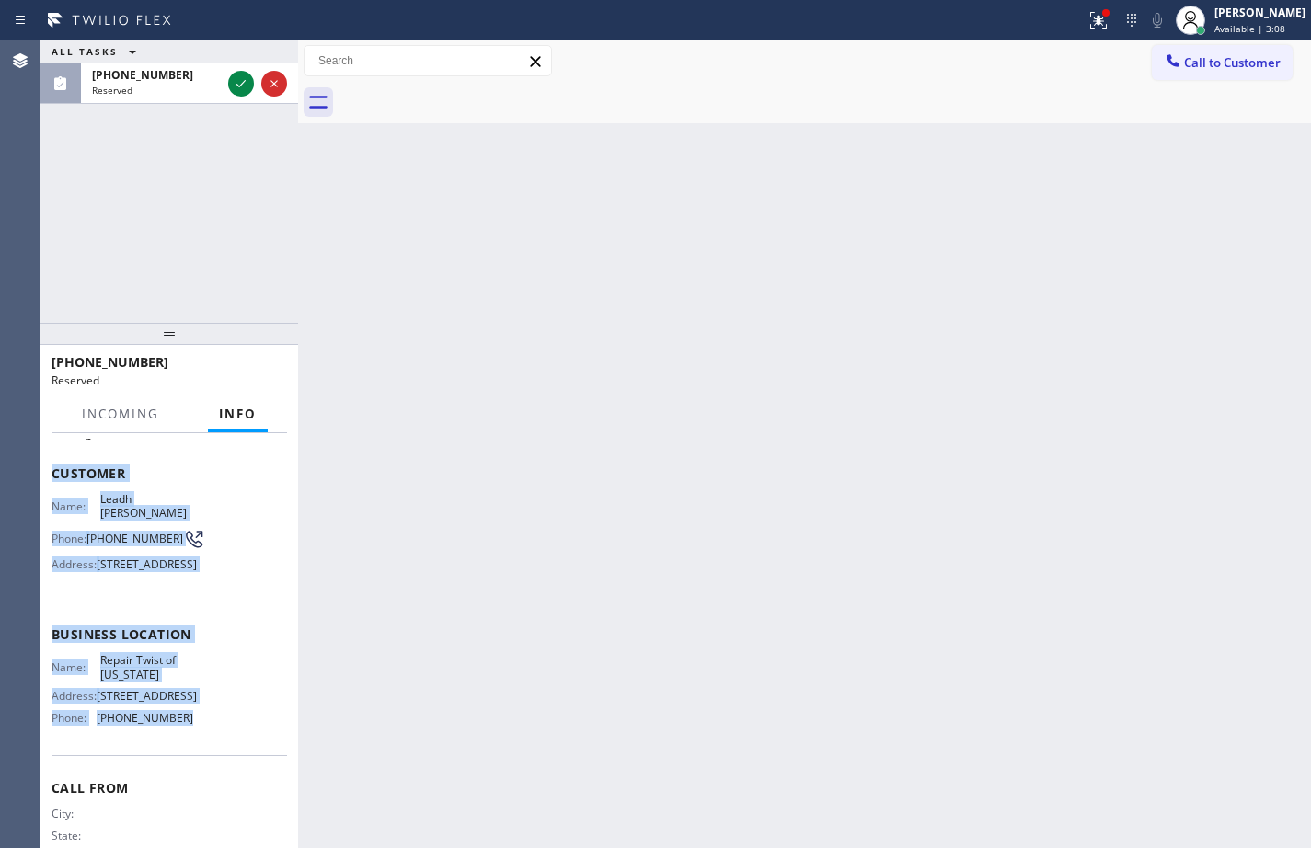
drag, startPoint x: 193, startPoint y: 757, endPoint x: 46, endPoint y: 472, distance: 321.0
click at [46, 472] on div "Context Queue: Appliance Repair Priority: 0 Task Age: Customer Name: Leadh [PER…" at bounding box center [169, 640] width 258 height 415
copy div "Customer Name: Leadh [PERSON_NAME] Phone: [PHONE_NUMBER] Address: [STREET_ADDRE…"
click at [234, 83] on icon at bounding box center [241, 84] width 22 height 22
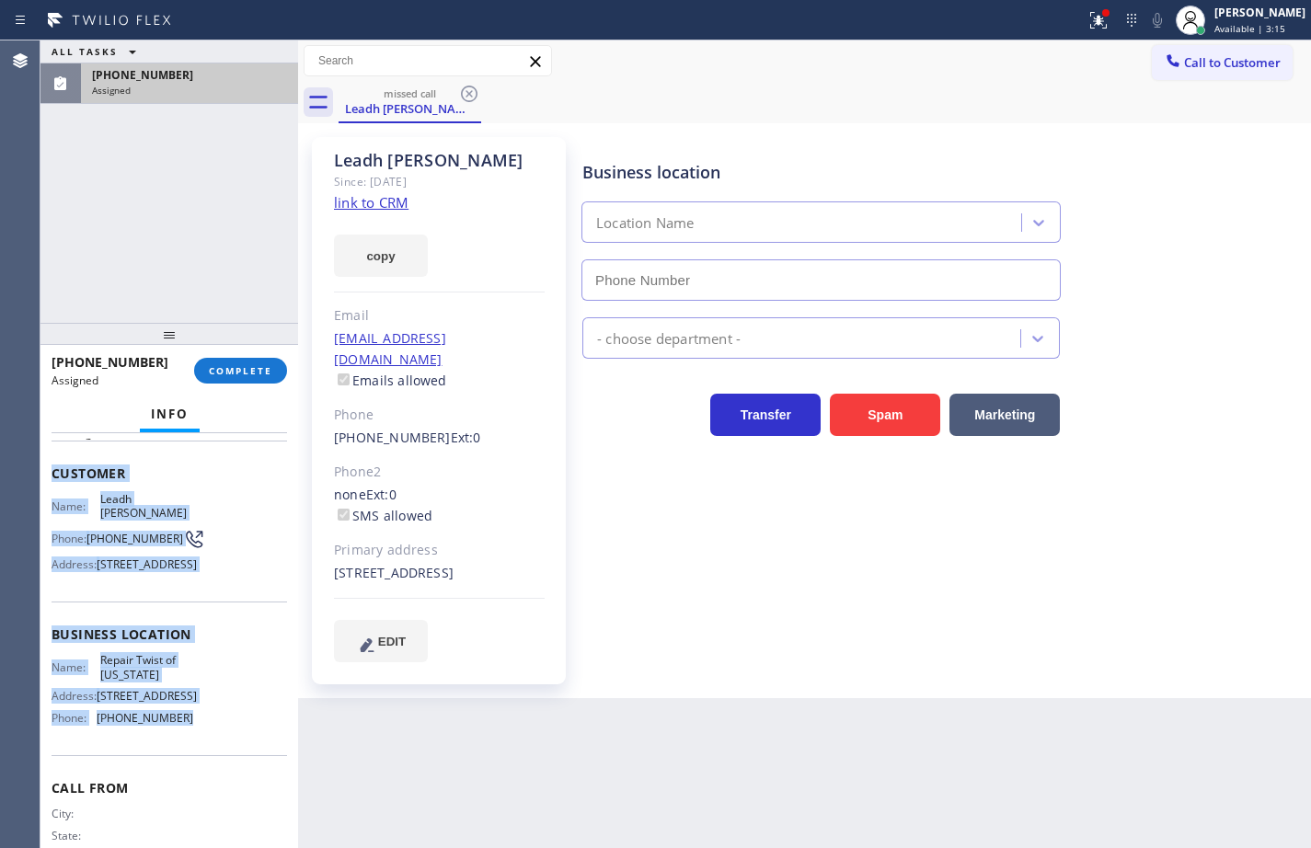
type input "[PHONE_NUMBER]"
click at [385, 198] on link "link to CRM" at bounding box center [371, 202] width 75 height 18
drag, startPoint x: 379, startPoint y: 241, endPoint x: 387, endPoint y: 252, distance: 13.8
click at [381, 242] on button "copy" at bounding box center [381, 256] width 94 height 42
click at [244, 361] on button "COMPLETE" at bounding box center [240, 371] width 93 height 26
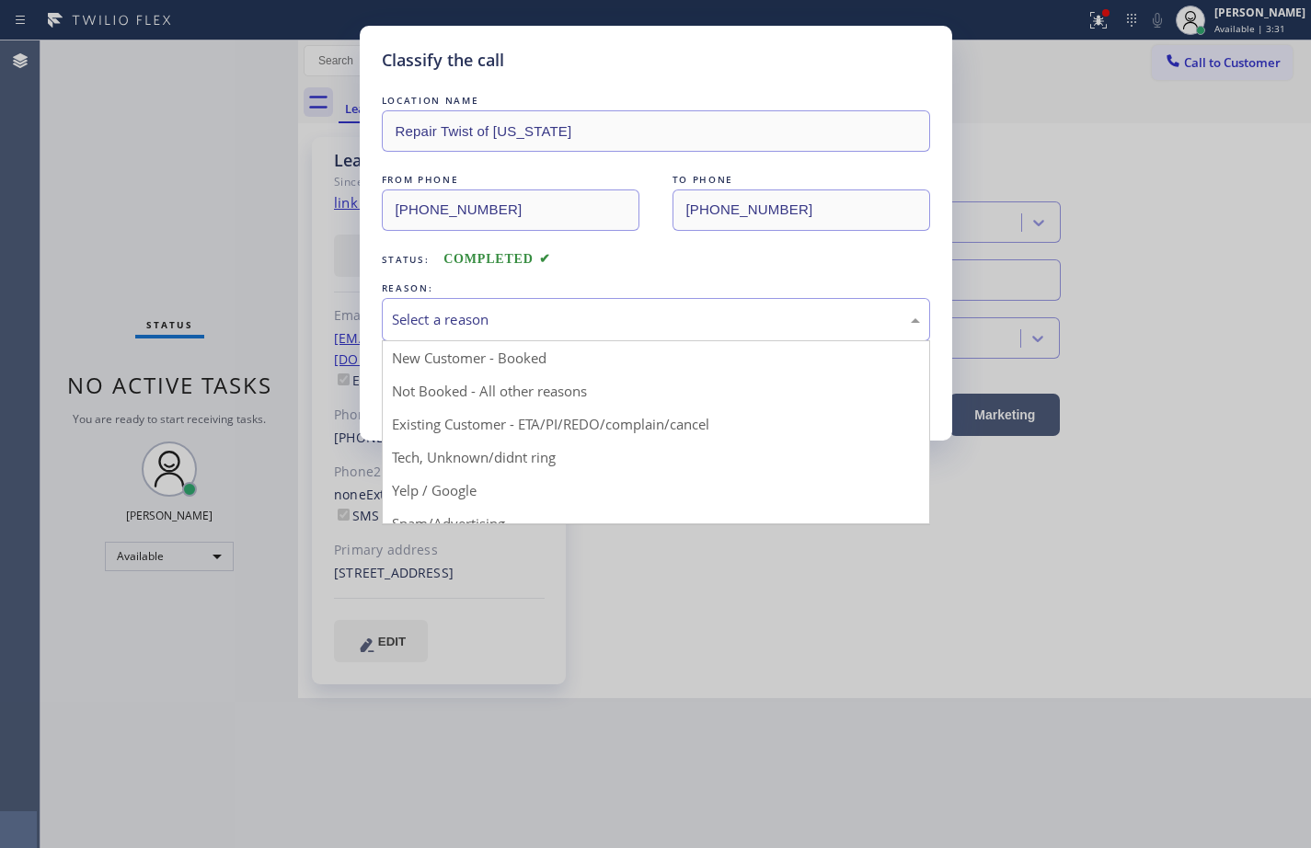
click at [473, 320] on div "Select a reason" at bounding box center [656, 319] width 528 height 21
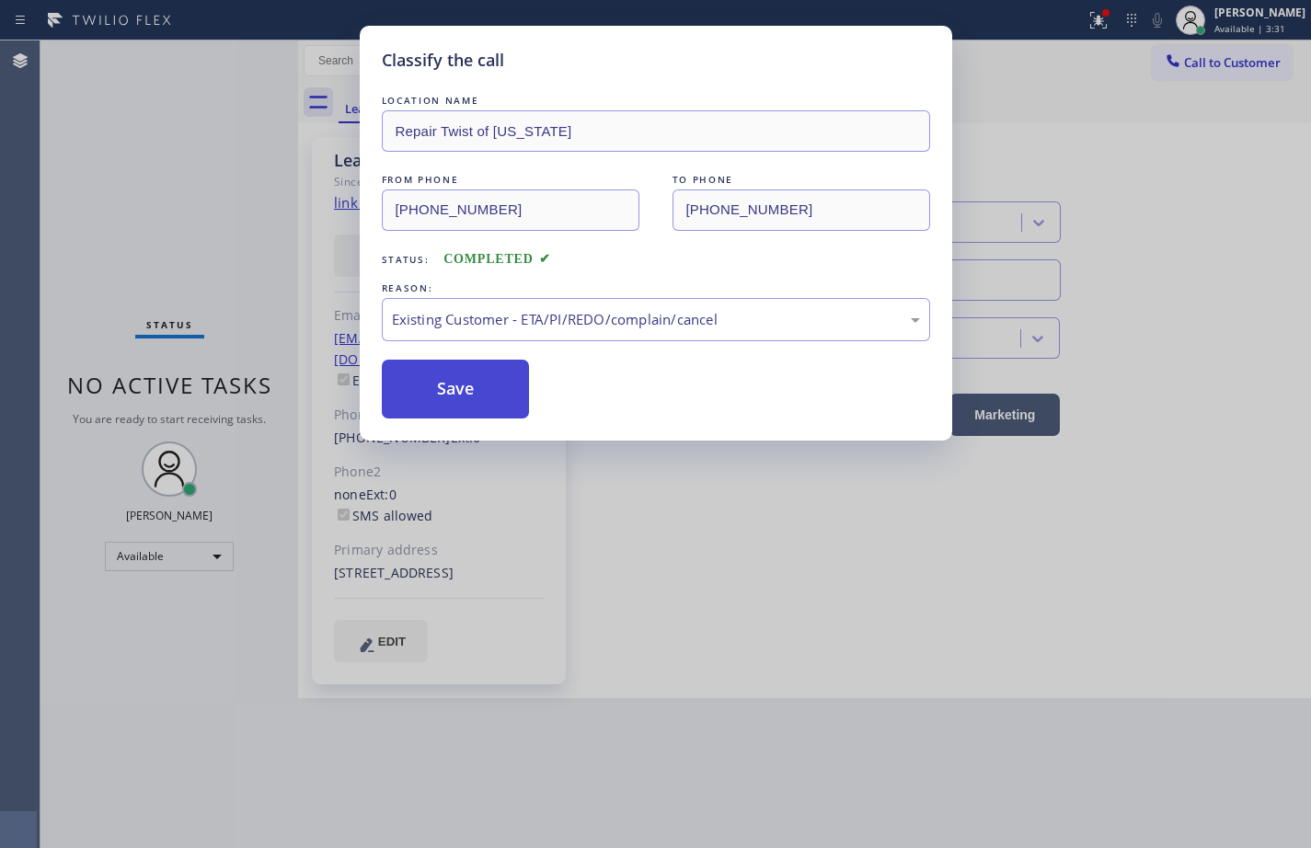
click at [470, 388] on button "Save" at bounding box center [456, 389] width 148 height 59
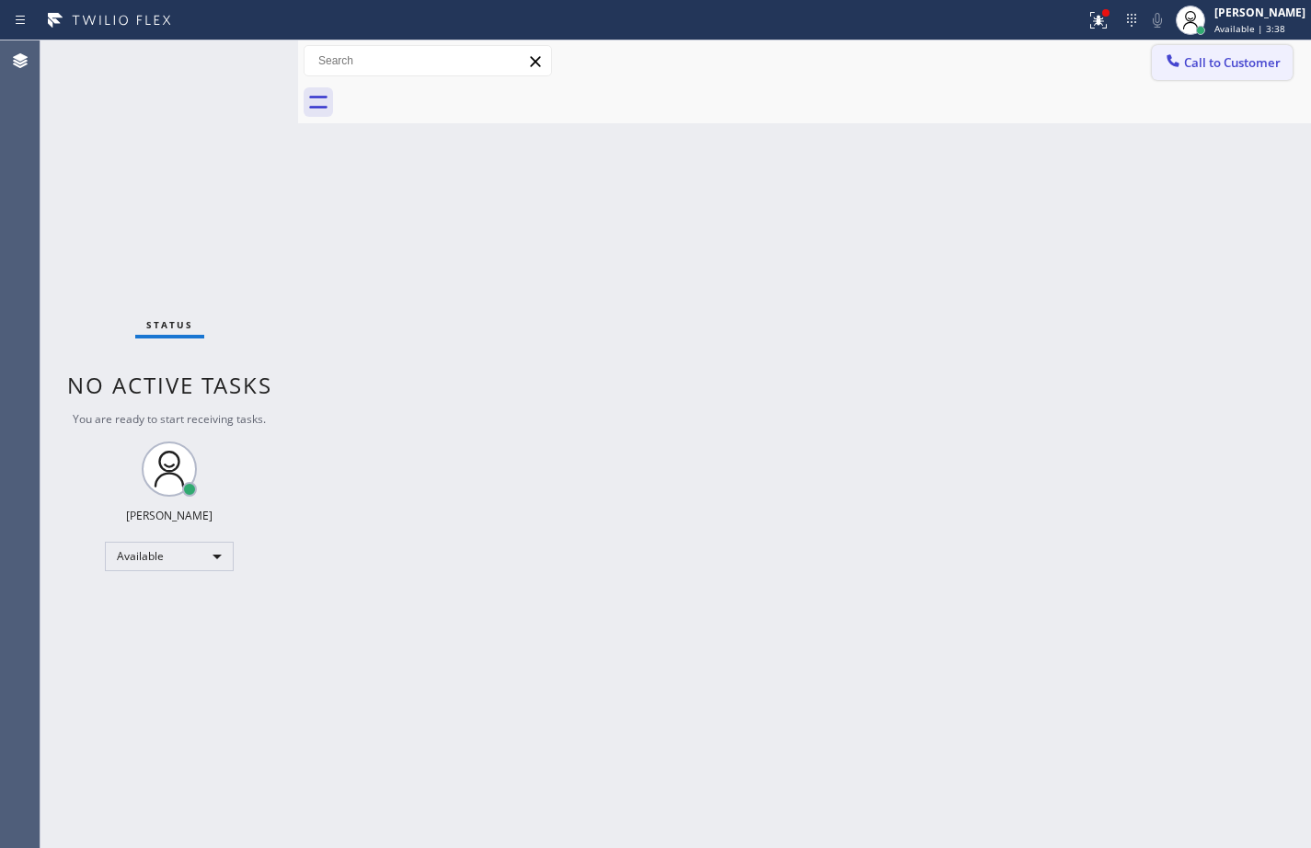
click at [1267, 78] on button "Call to Customer" at bounding box center [1222, 62] width 141 height 35
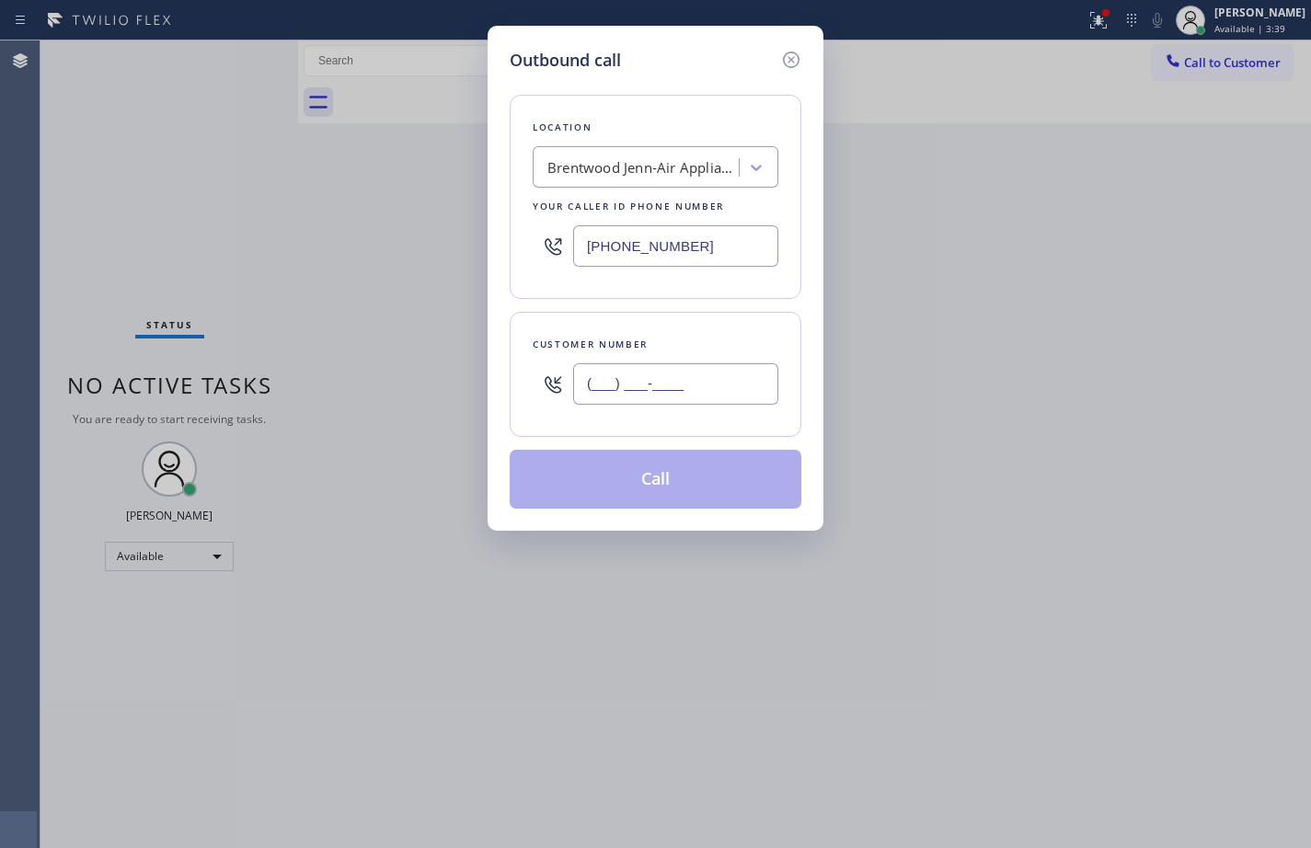
click at [663, 383] on input "(___) ___-____" at bounding box center [675, 383] width 205 height 41
paste input "347) 551-3153"
type input "[PHONE_NUMBER]"
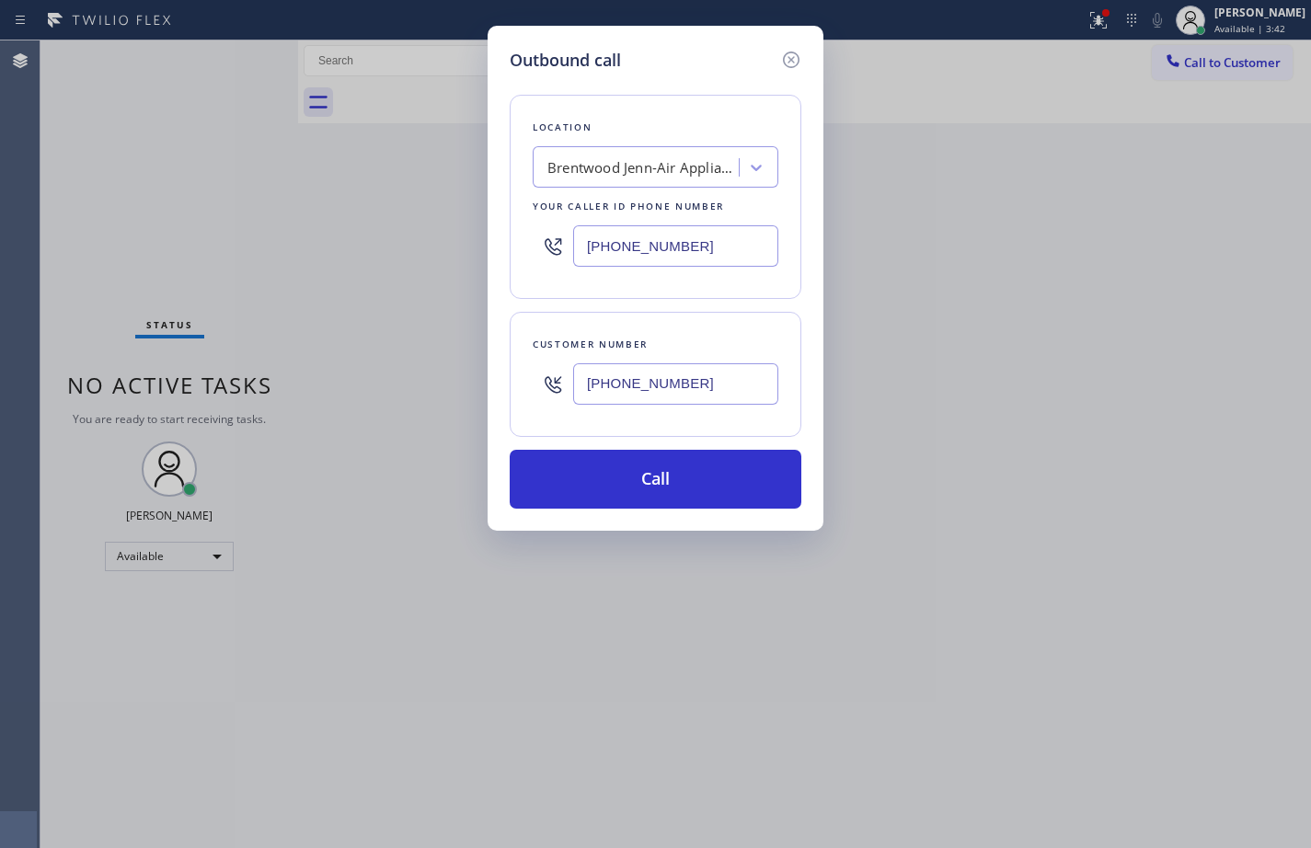
click at [722, 256] on input "[PHONE_NUMBER]" at bounding box center [675, 245] width 205 height 41
paste input "347) 284-6179"
type input "[PHONE_NUMBER]"
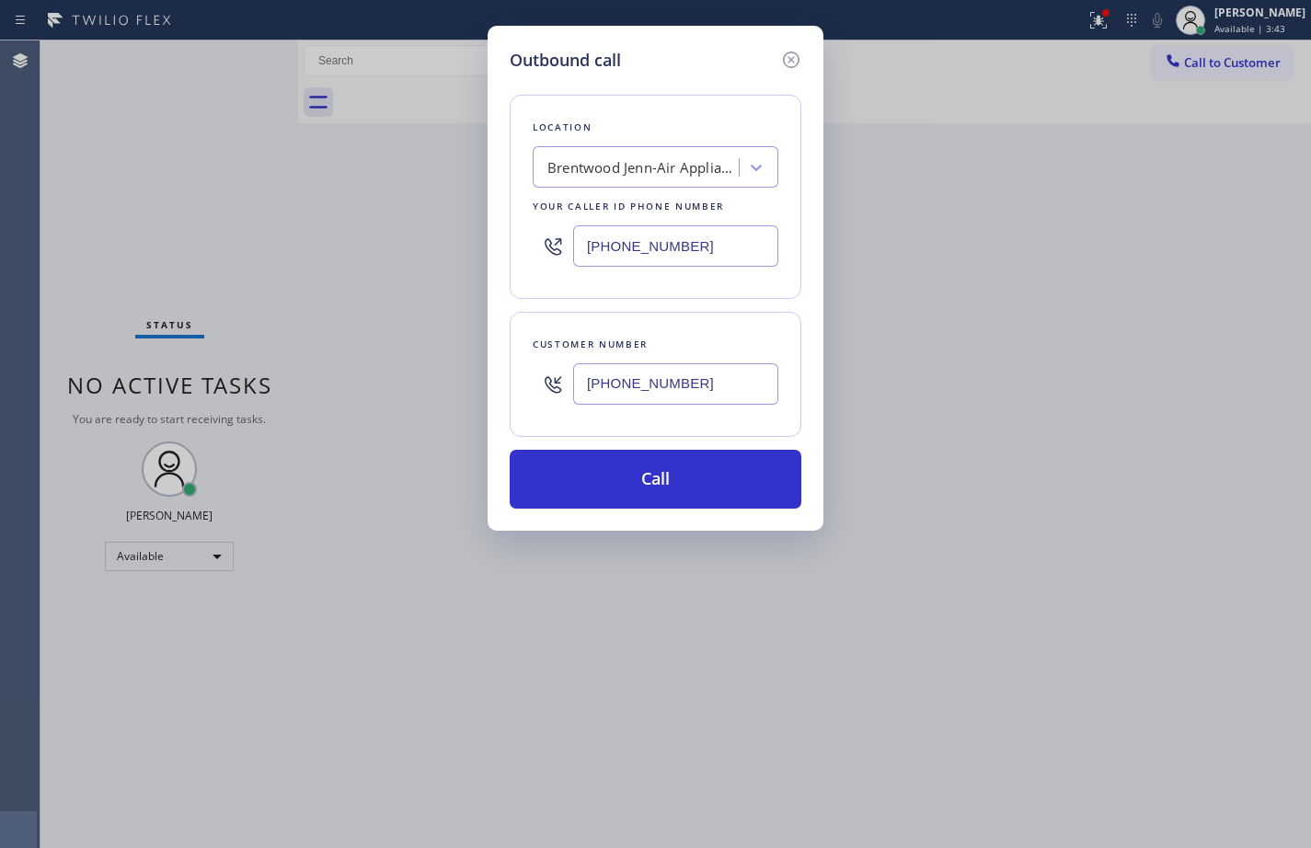
click at [720, 308] on div "Location [GEOGRAPHIC_DATA] Jenn-Air Appliance Repair Your caller id phone numbe…" at bounding box center [656, 291] width 292 height 436
click at [727, 472] on button "Call" at bounding box center [656, 479] width 292 height 59
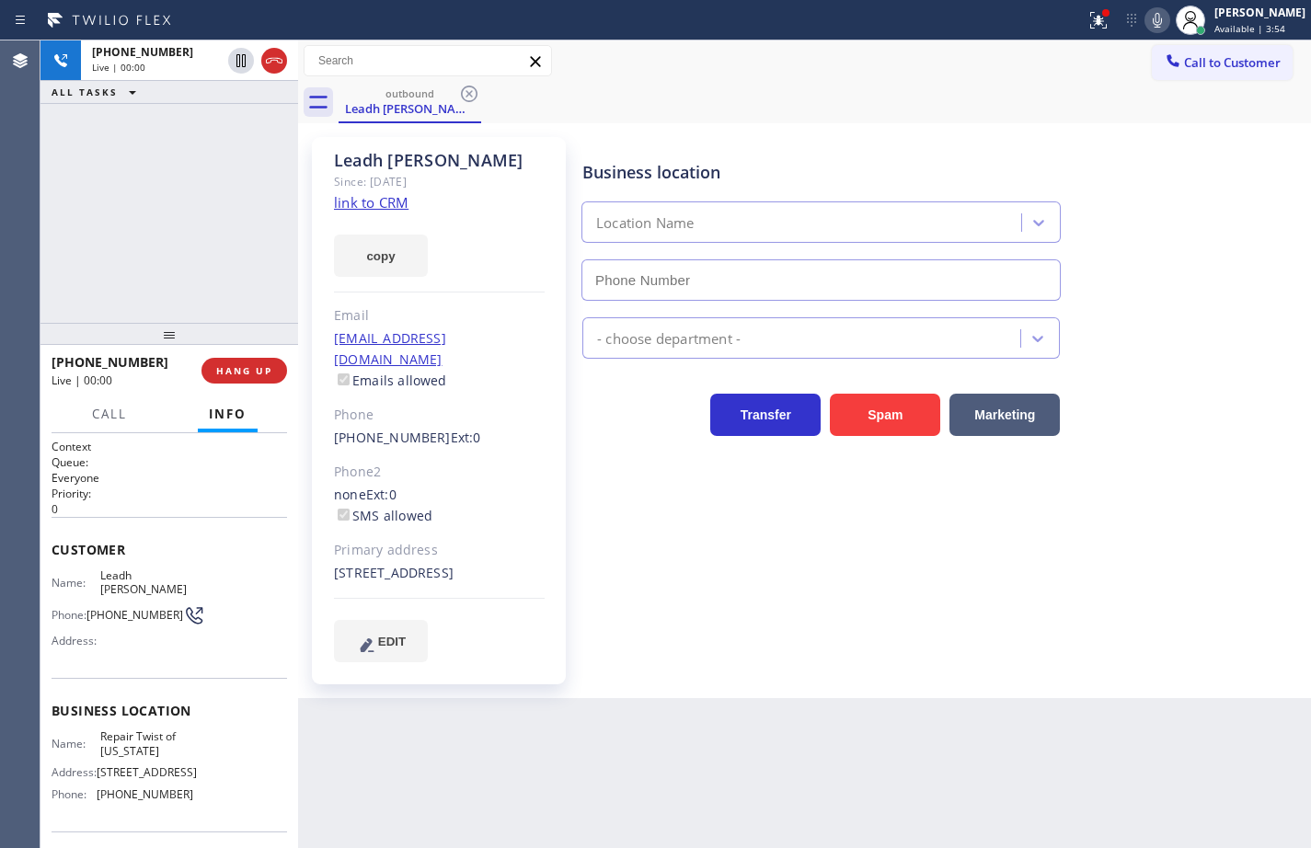
type input "[PHONE_NUMBER]"
click at [279, 57] on icon at bounding box center [274, 61] width 22 height 22
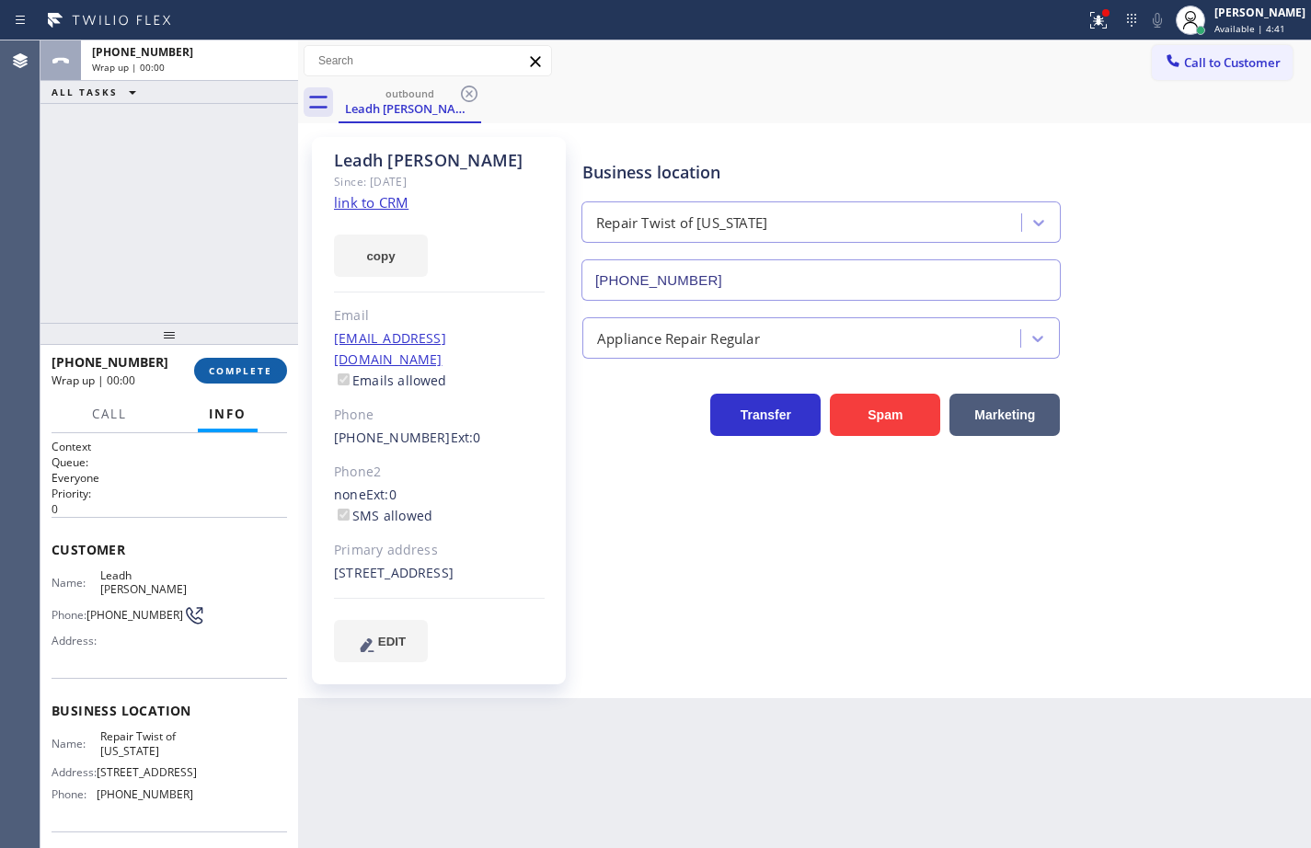
click at [251, 366] on span "COMPLETE" at bounding box center [240, 370] width 63 height 13
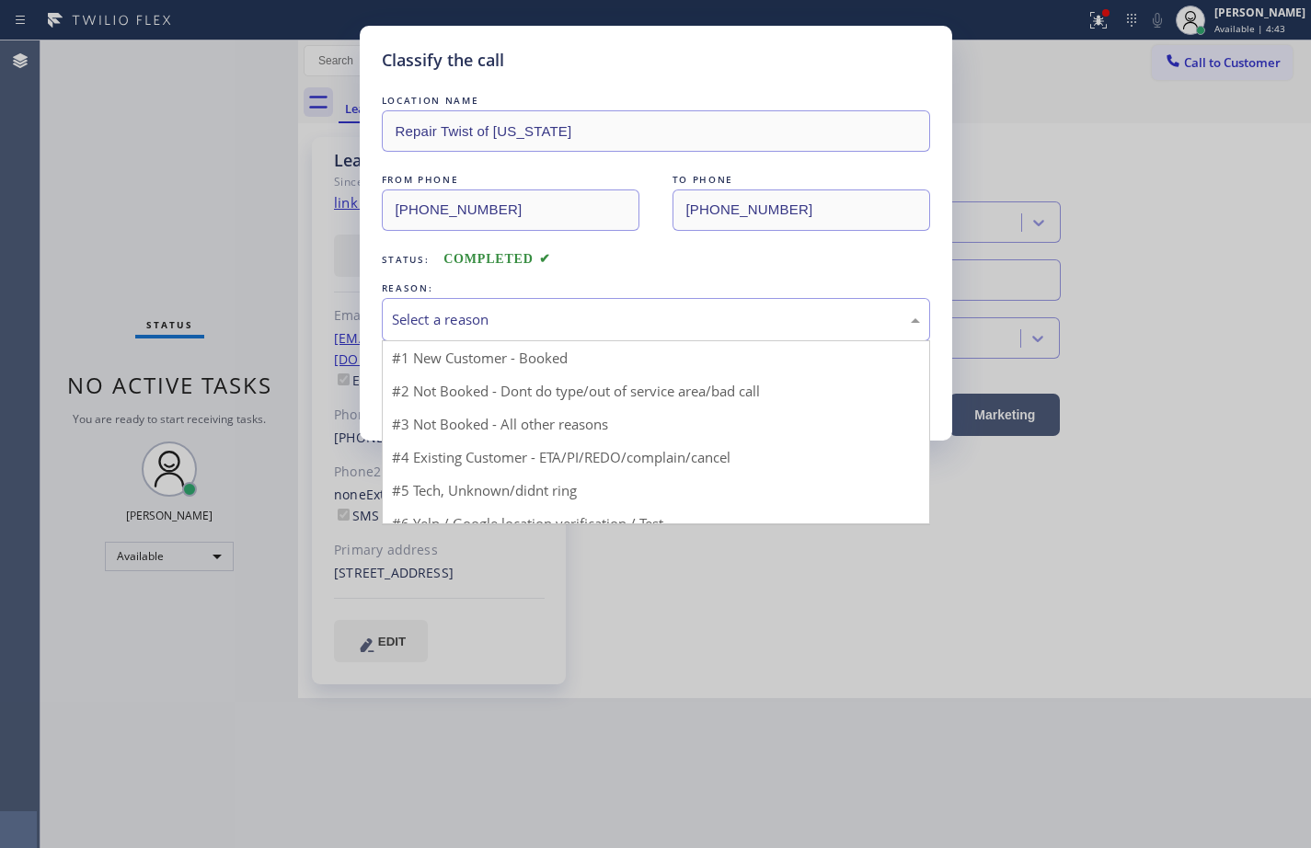
click at [483, 323] on div "Select a reason" at bounding box center [656, 319] width 528 height 21
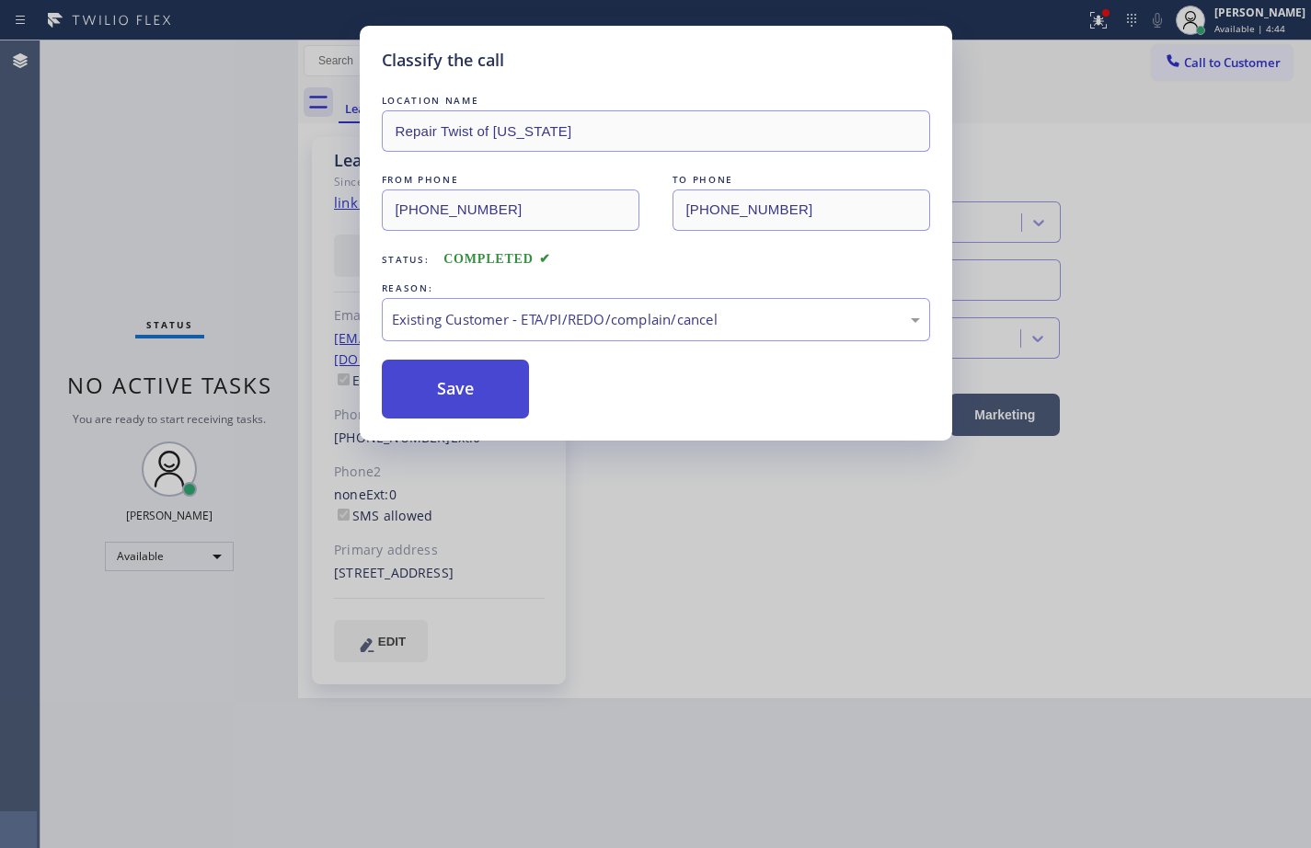
click at [481, 367] on button "Save" at bounding box center [456, 389] width 148 height 59
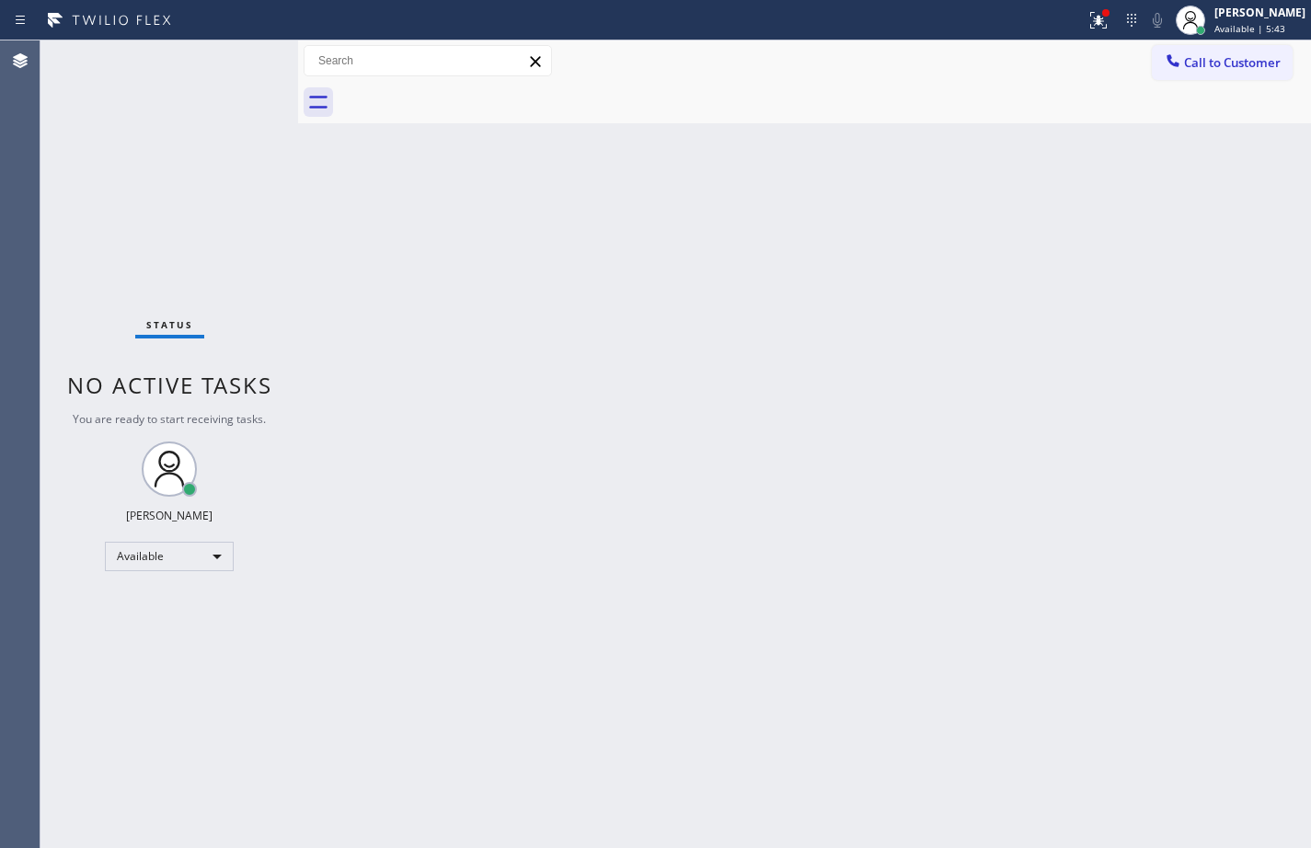
click at [882, 193] on div "Back to Dashboard Change Sender ID Customers Technicians Select a contact Outbo…" at bounding box center [804, 444] width 1013 height 808
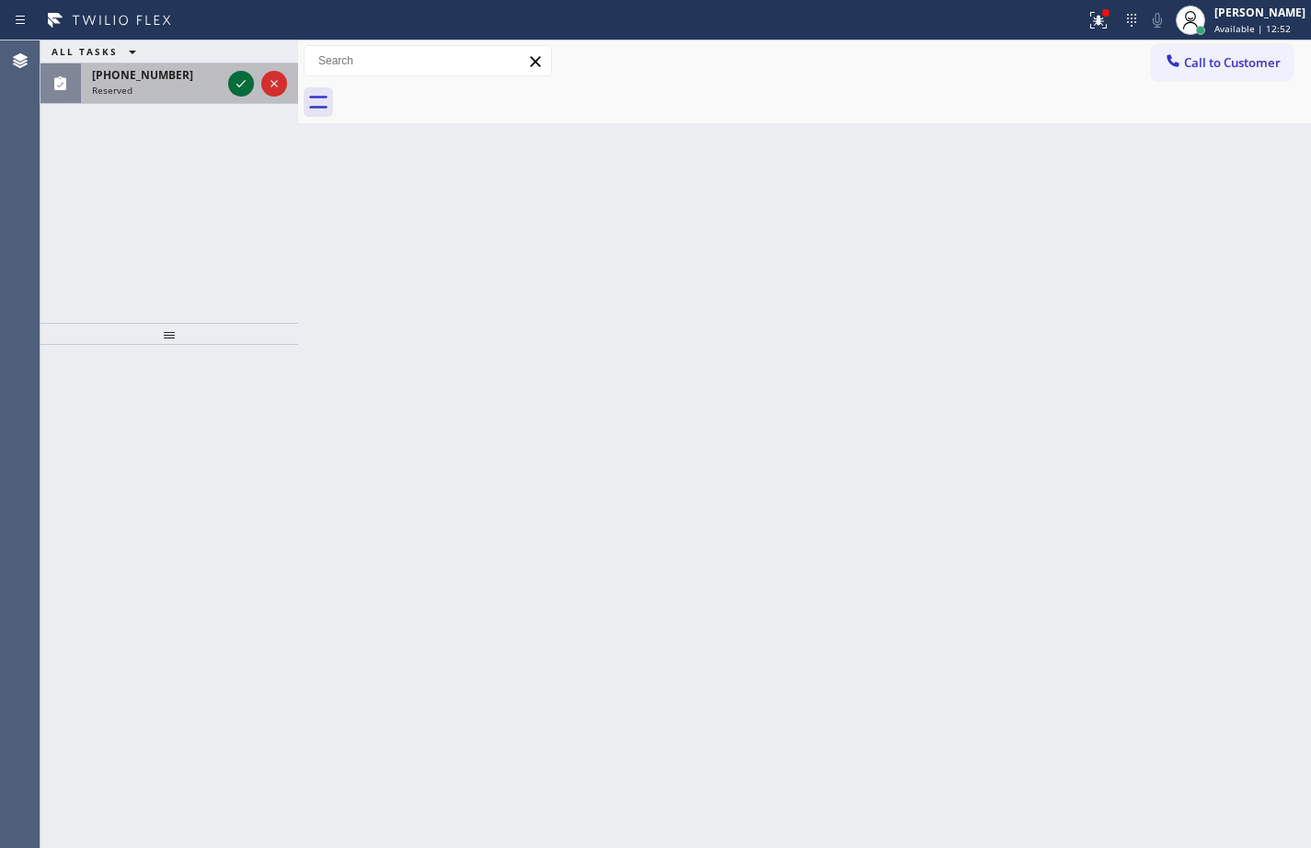
click at [236, 76] on icon at bounding box center [241, 84] width 22 height 22
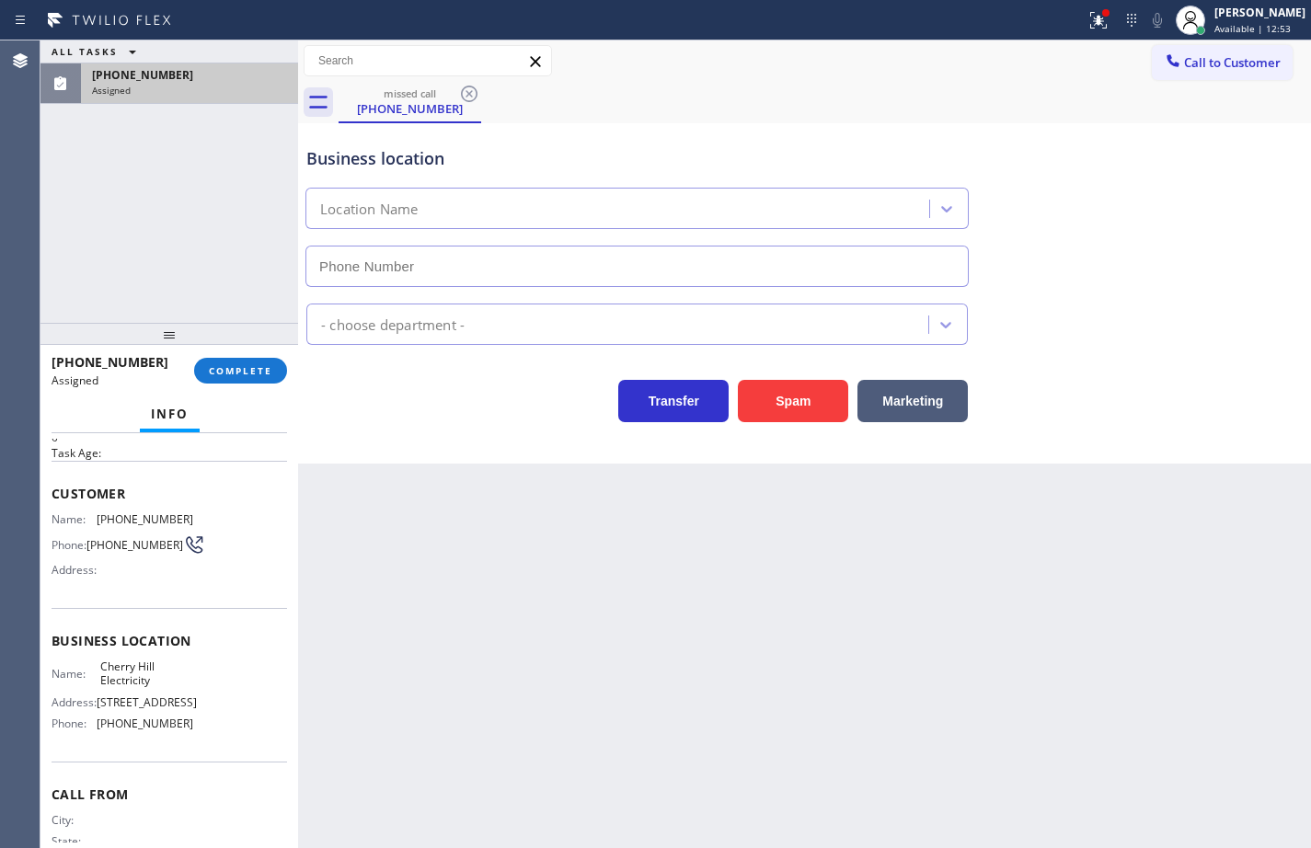
type input "[PHONE_NUMBER]"
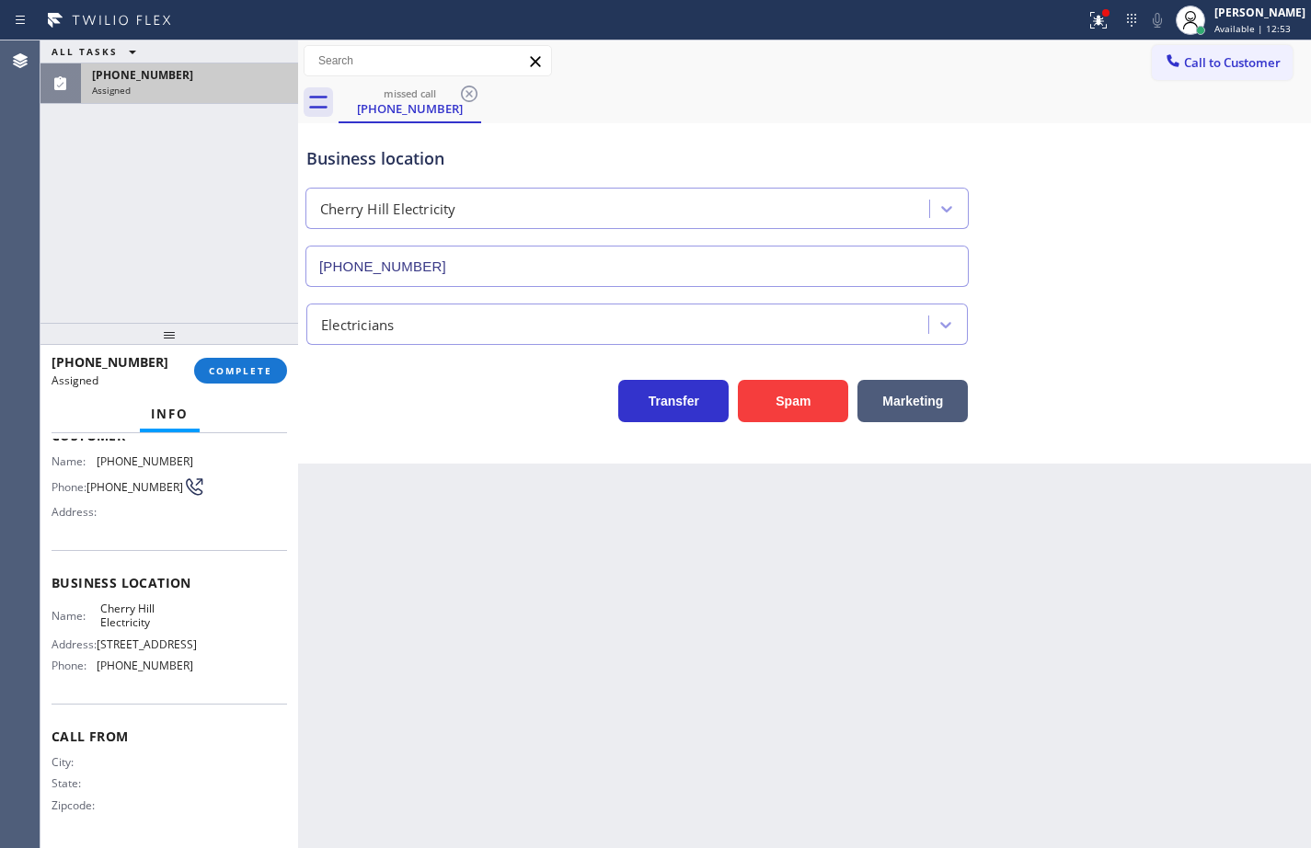
scroll to position [136, 0]
click at [196, 676] on div "Name: Cherry Hill Electricity Address: [STREET_ADDRESS] Phone: [PHONE_NUMBER]" at bounding box center [170, 641] width 236 height 79
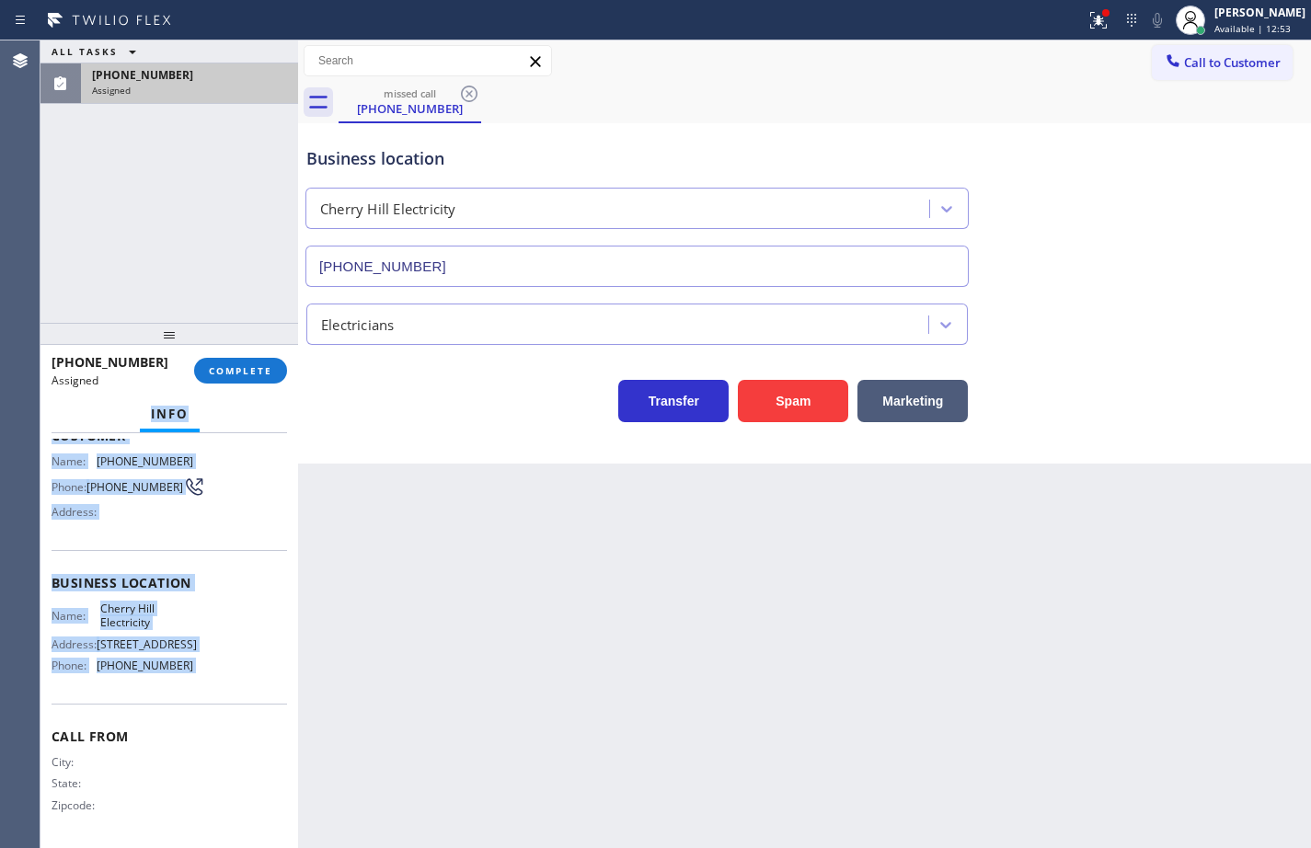
scroll to position [0, 0]
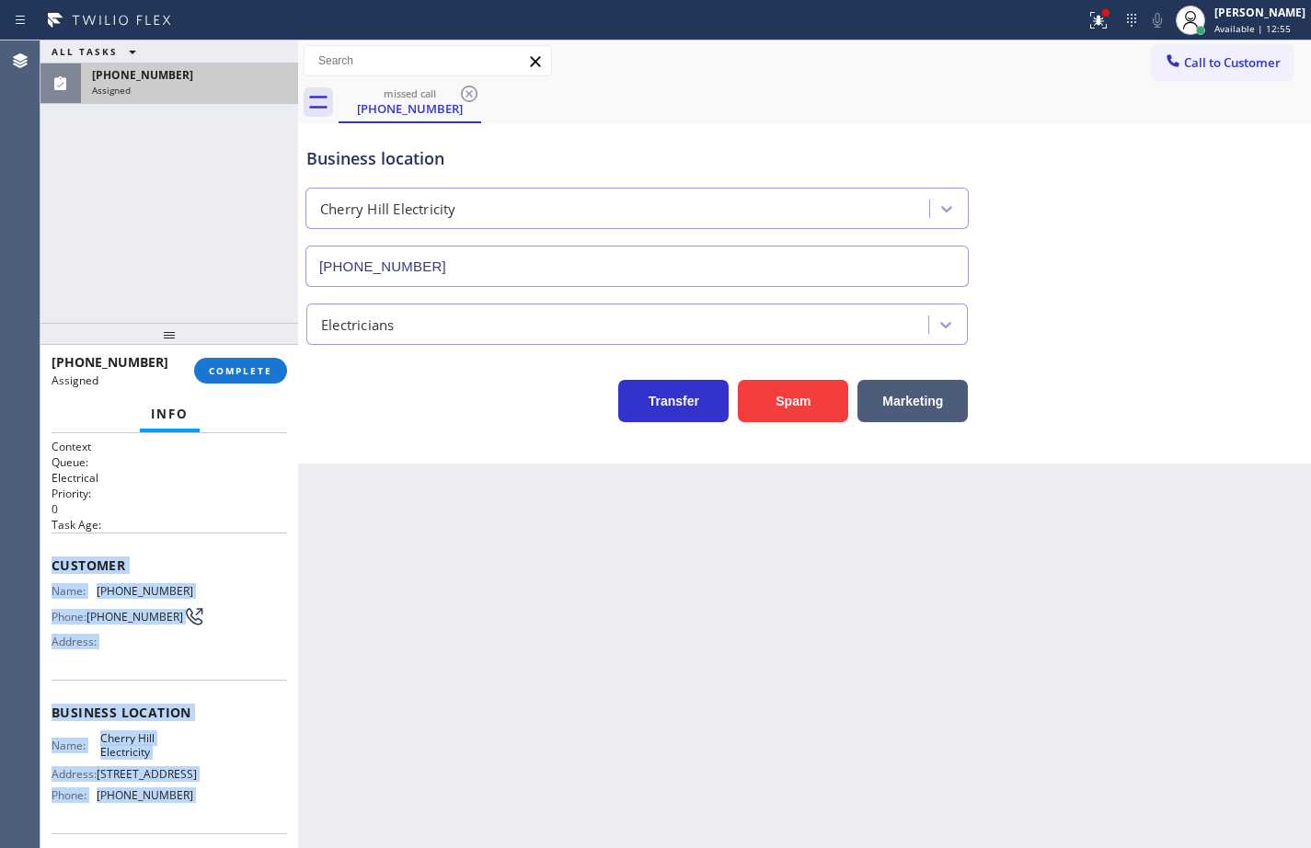
drag, startPoint x: 196, startPoint y: 676, endPoint x: 59, endPoint y: 555, distance: 183.2
click at [59, 555] on div "Context Queue: Electrical Priority: 0 Task Age: Customer Name: [PHONE_NUMBER] P…" at bounding box center [170, 706] width 236 height 534
copy div "Customer Name: [PHONE_NUMBER] Phone: [PHONE_NUMBER] Address: Business location …"
click at [241, 369] on span "COMPLETE" at bounding box center [240, 370] width 63 height 13
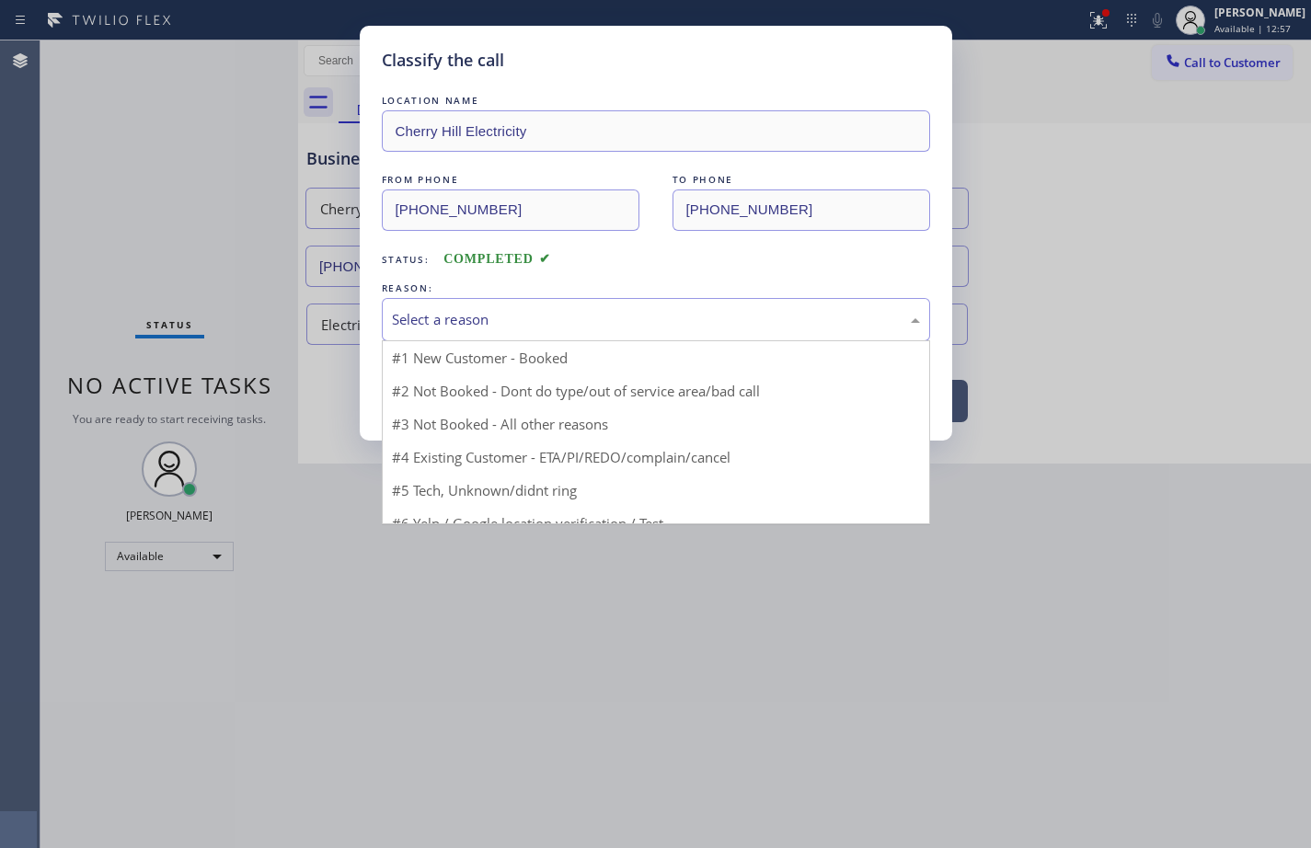
click at [562, 317] on div "Select a reason" at bounding box center [656, 319] width 528 height 21
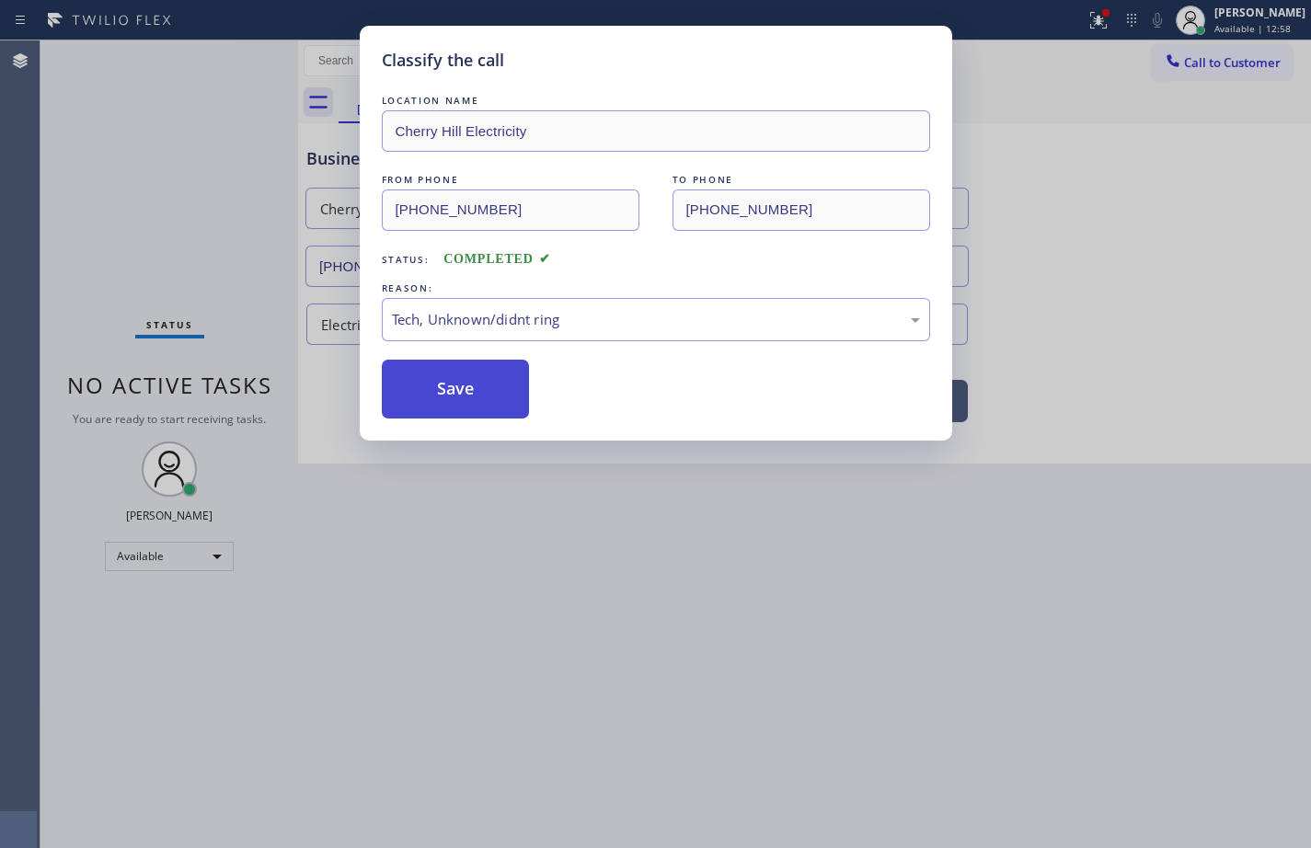
click at [476, 391] on button "Save" at bounding box center [456, 389] width 148 height 59
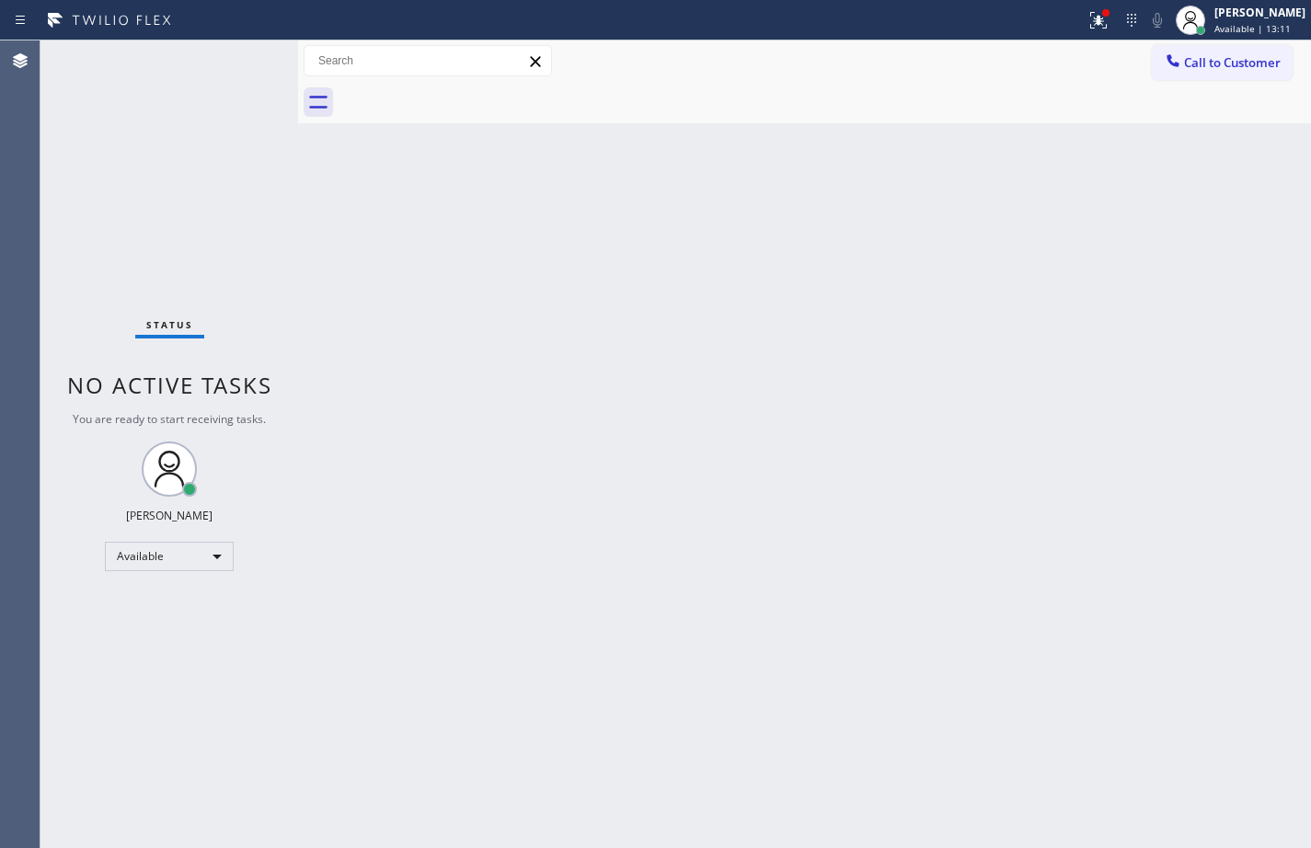
click at [1258, 234] on div "Back to Dashboard Change Sender ID Customers Technicians Select a contact Outbo…" at bounding box center [804, 444] width 1013 height 808
click at [992, 365] on div "Back to Dashboard Change Sender ID Customers Technicians Select a contact Outbo…" at bounding box center [804, 444] width 1013 height 808
click at [1217, 27] on span "Available | 15:13" at bounding box center [1253, 28] width 76 height 13
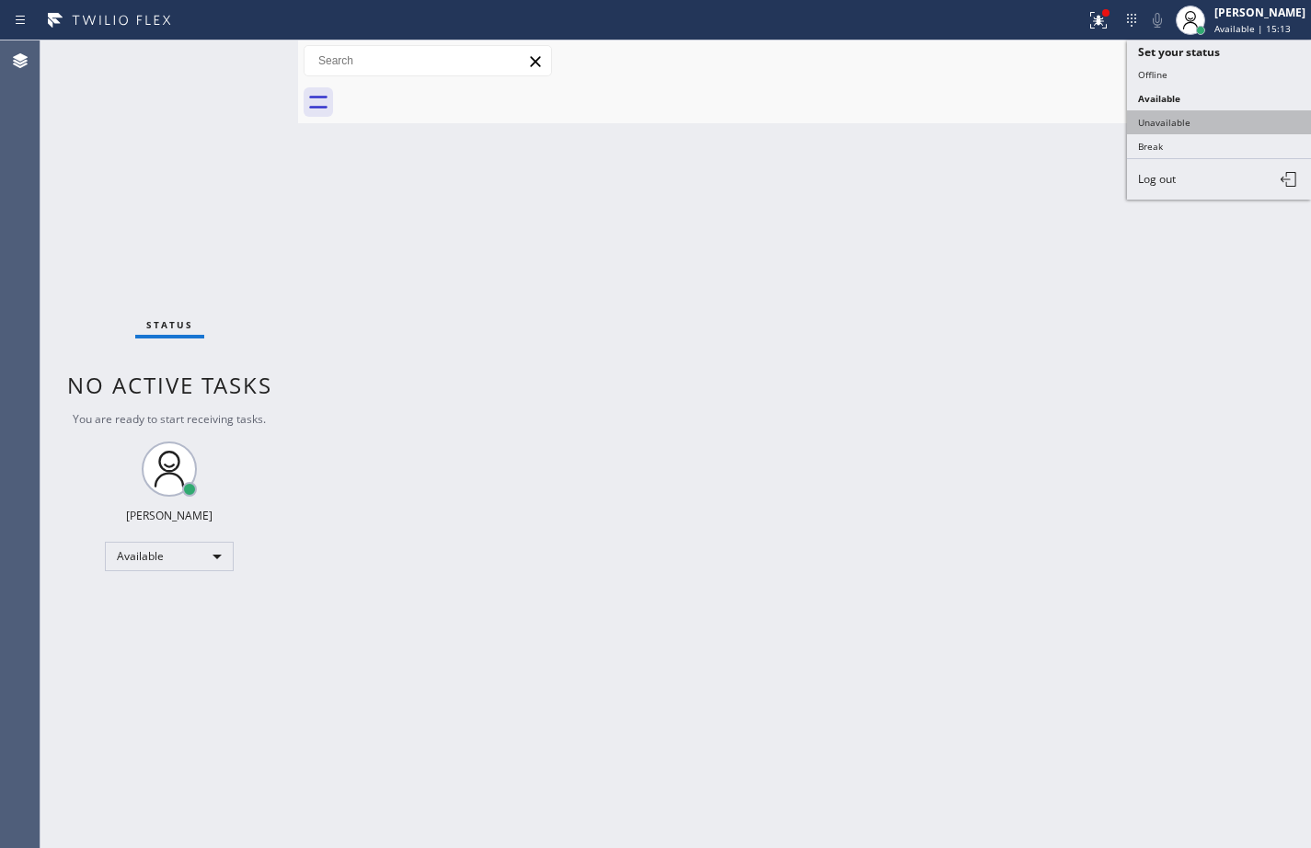
click at [1221, 121] on button "Unavailable" at bounding box center [1219, 122] width 184 height 24
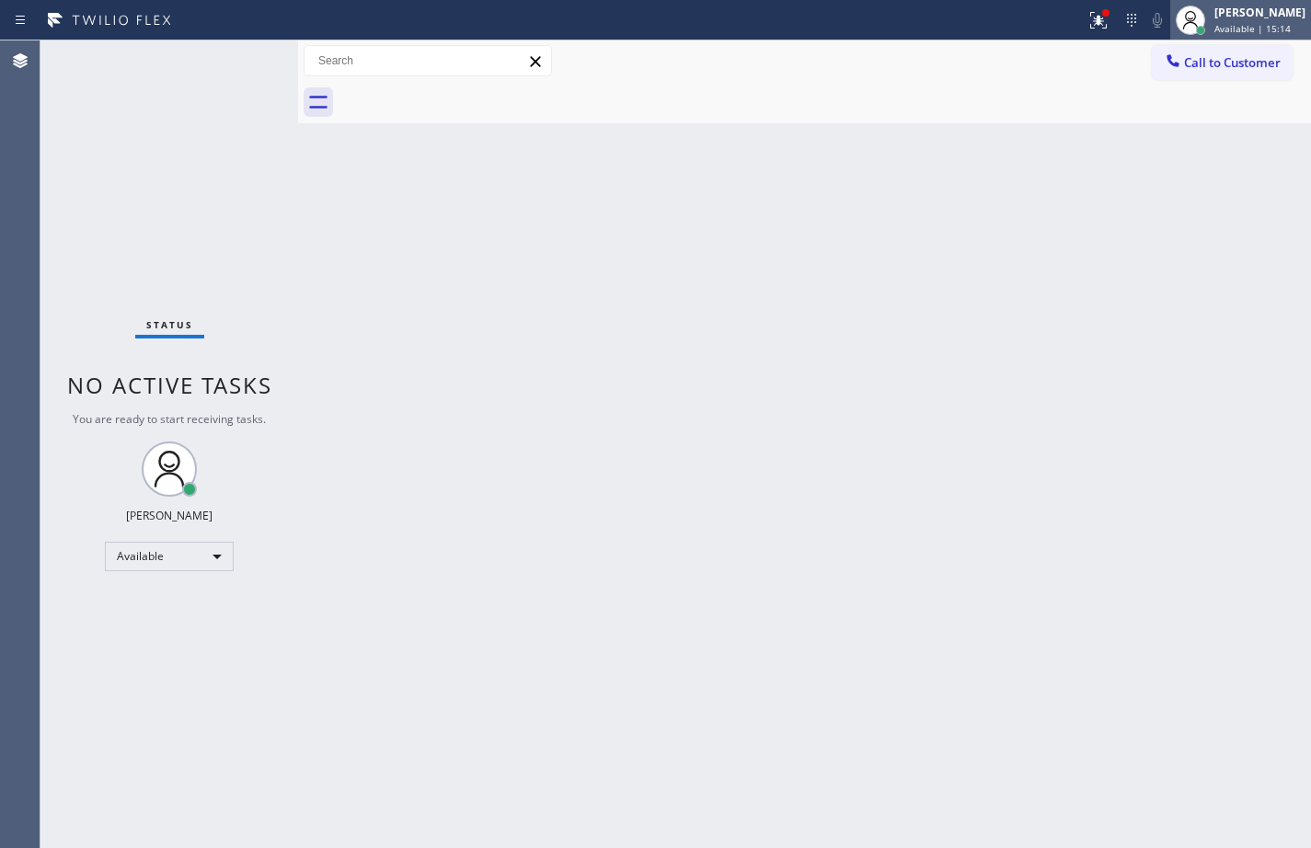
click at [1273, 17] on div "[PERSON_NAME]" at bounding box center [1260, 13] width 91 height 16
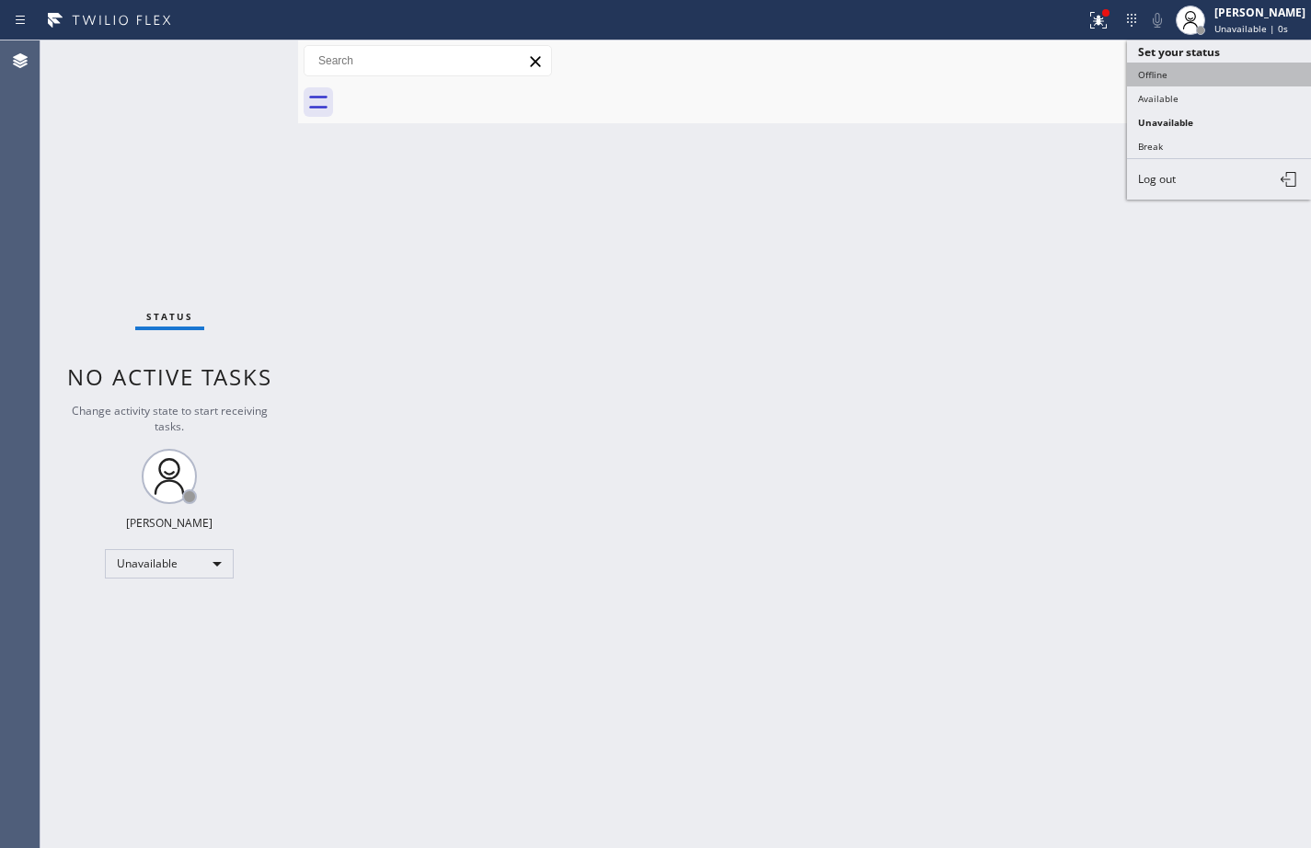
click at [1203, 75] on button "Offline" at bounding box center [1219, 75] width 184 height 24
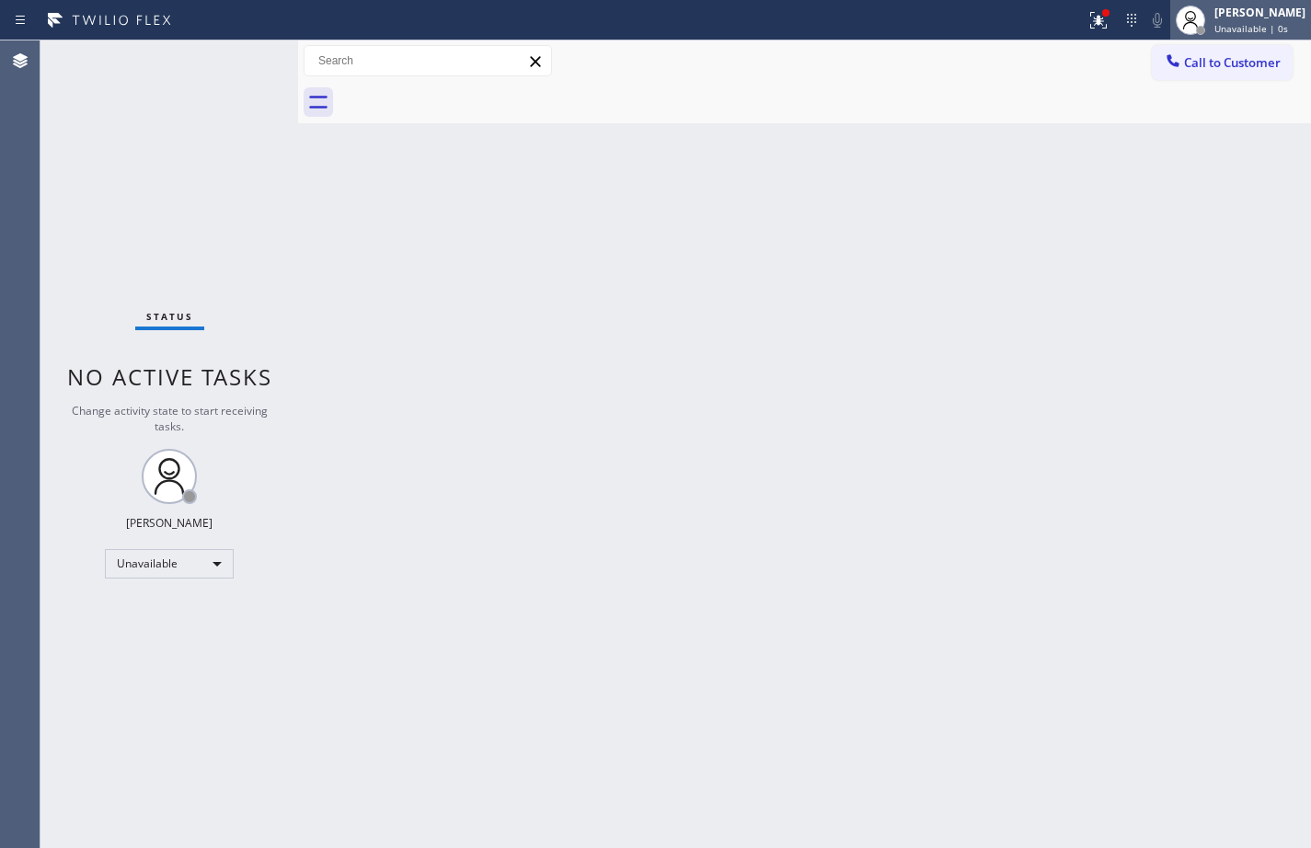
click at [1229, 36] on div "[PERSON_NAME] Unavailable | 0s" at bounding box center [1240, 20] width 141 height 40
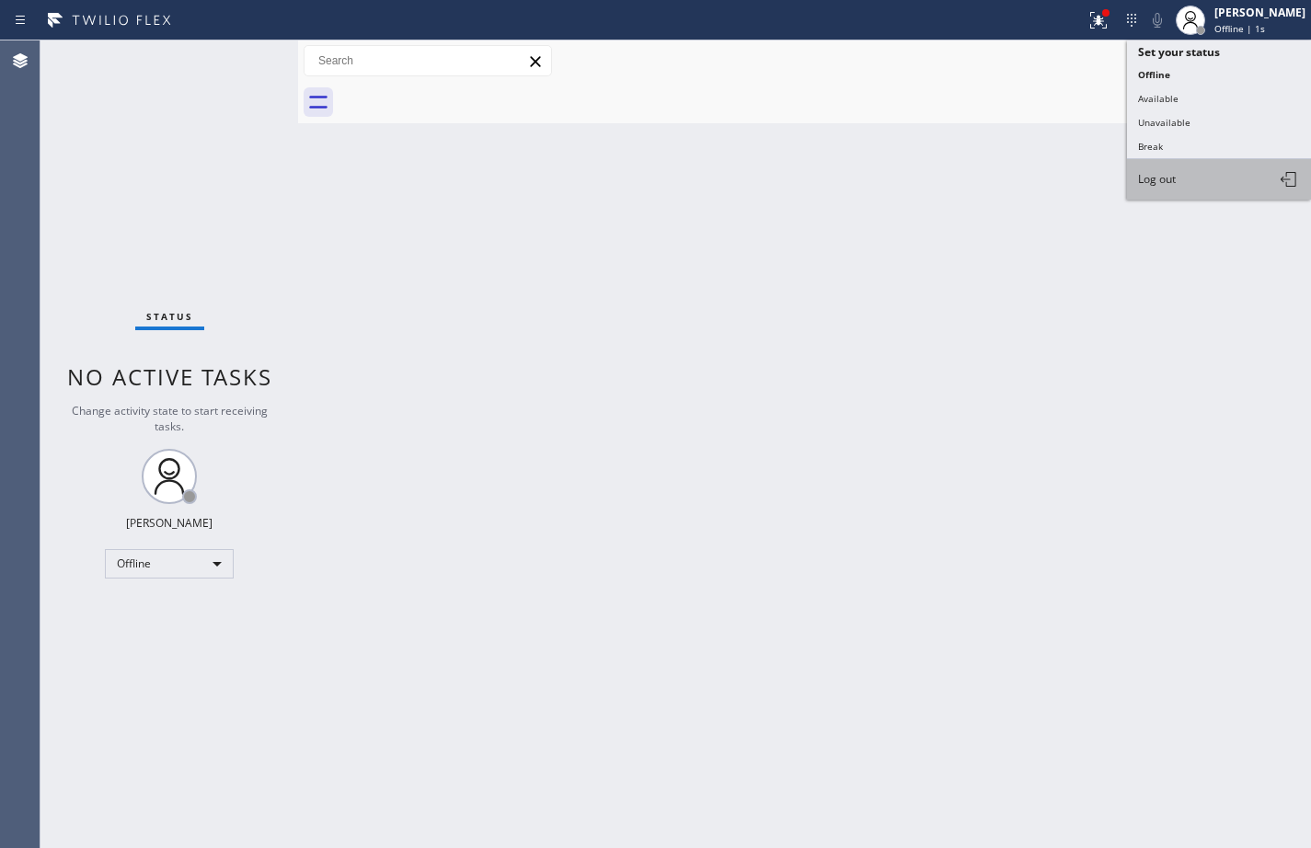
click at [1228, 181] on button "Log out" at bounding box center [1219, 179] width 184 height 40
